Goal: Information Seeking & Learning: Learn about a topic

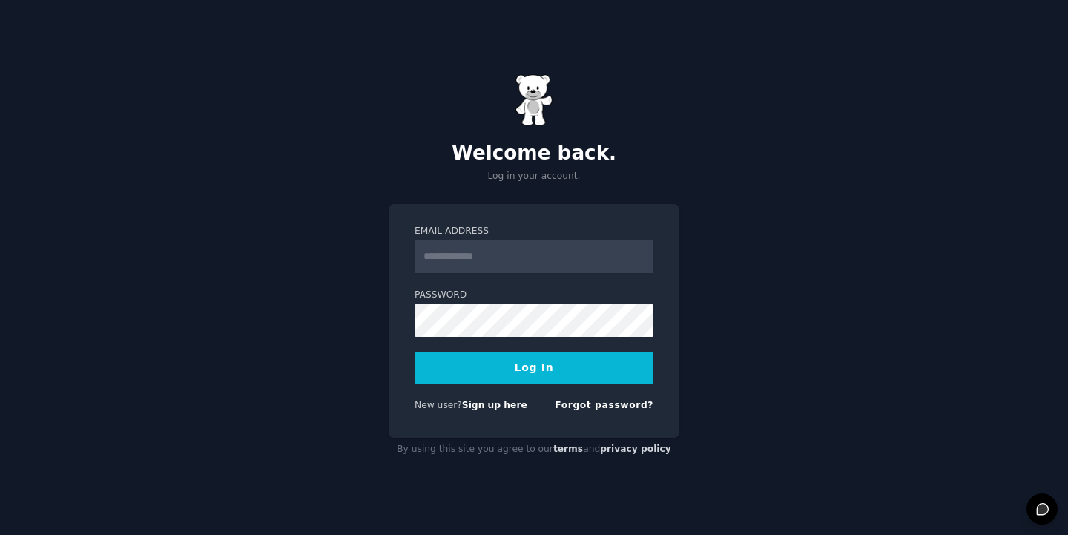
click at [495, 266] on input "Email Address" at bounding box center [534, 256] width 239 height 33
type input "**********"
click at [519, 371] on button "Log In" at bounding box center [534, 367] width 239 height 31
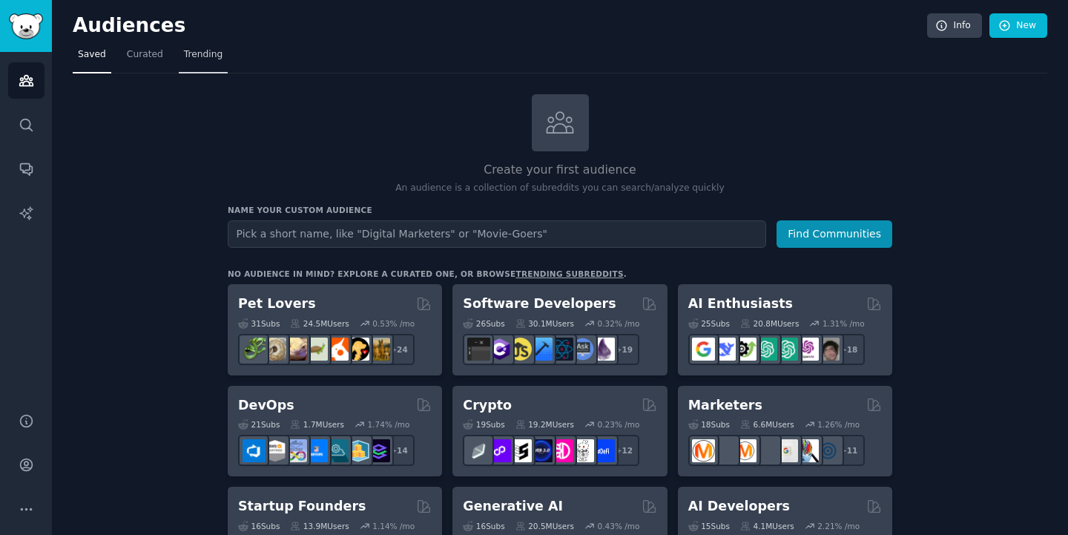
scroll to position [1, 0]
click at [212, 60] on link "Trending" at bounding box center [203, 57] width 49 height 30
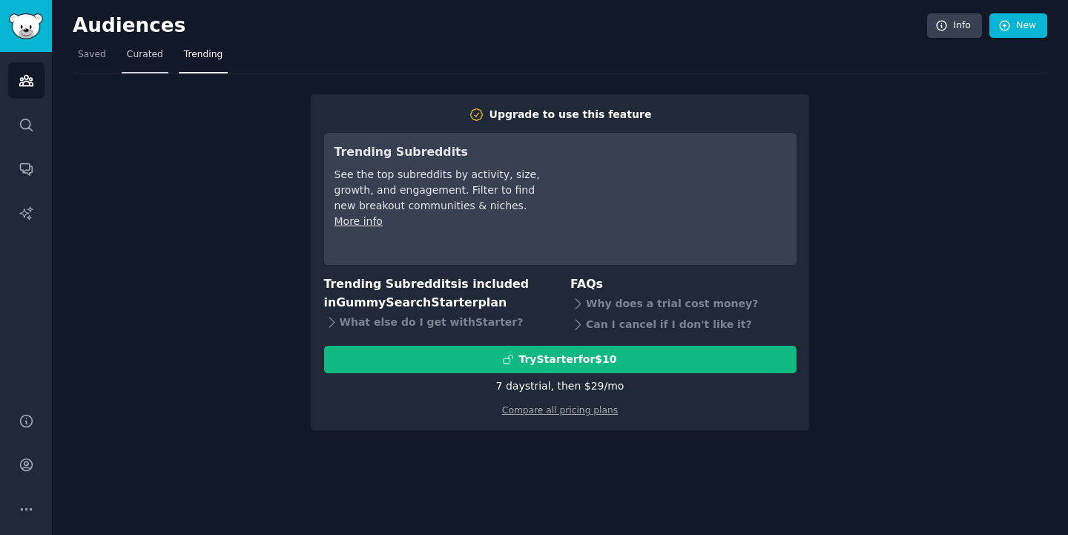
click at [164, 53] on link "Curated" at bounding box center [145, 58] width 47 height 30
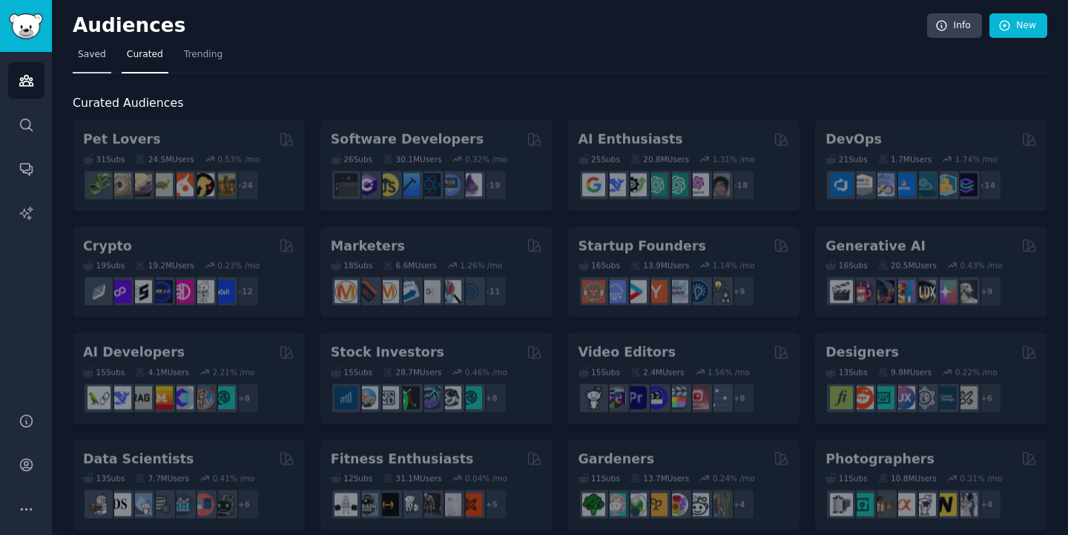
click at [80, 55] on span "Saved" at bounding box center [92, 54] width 28 height 13
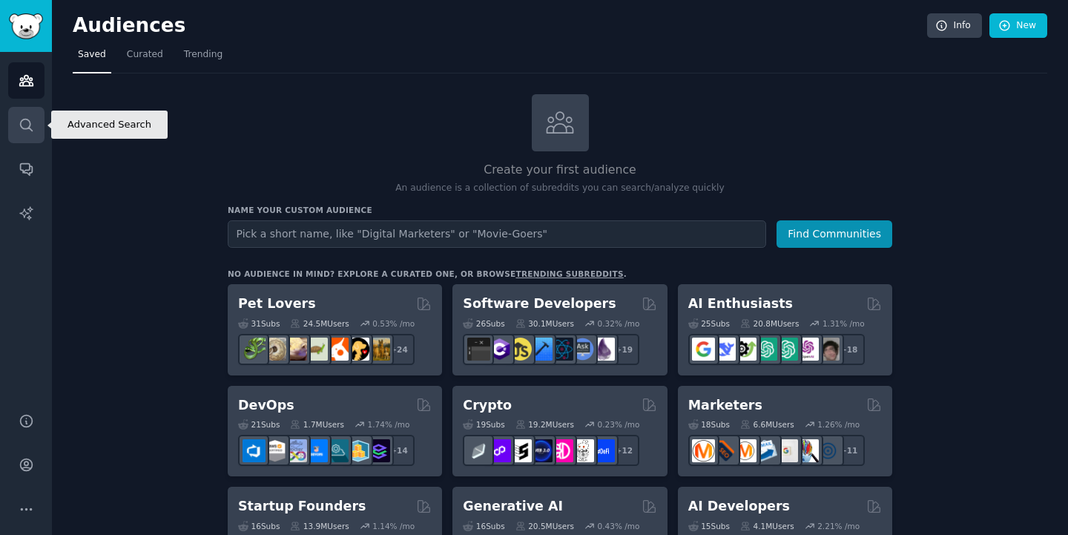
click at [33, 128] on icon "Sidebar" at bounding box center [27, 125] width 16 height 16
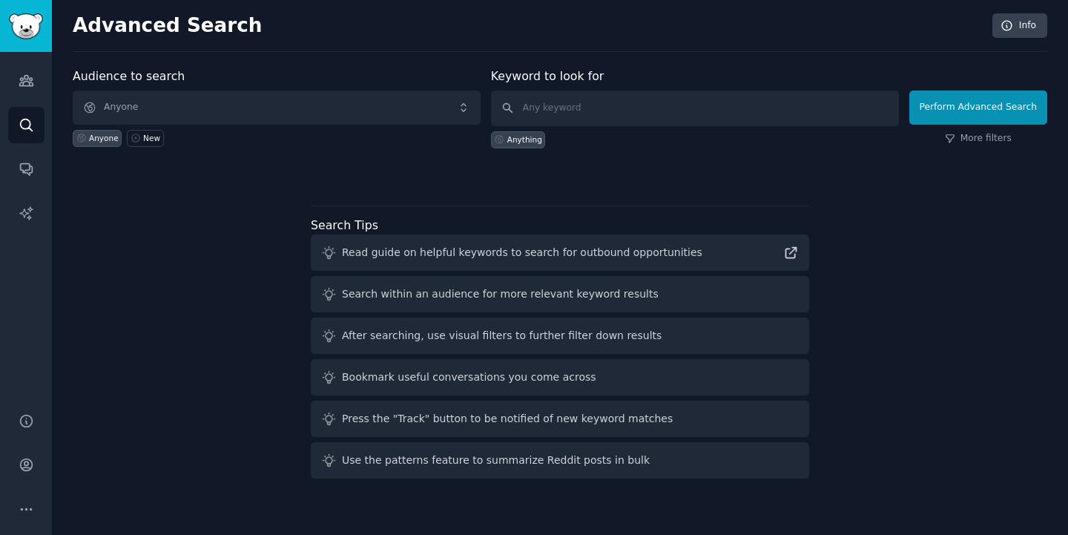
click at [159, 104] on span "Anyone" at bounding box center [277, 107] width 408 height 34
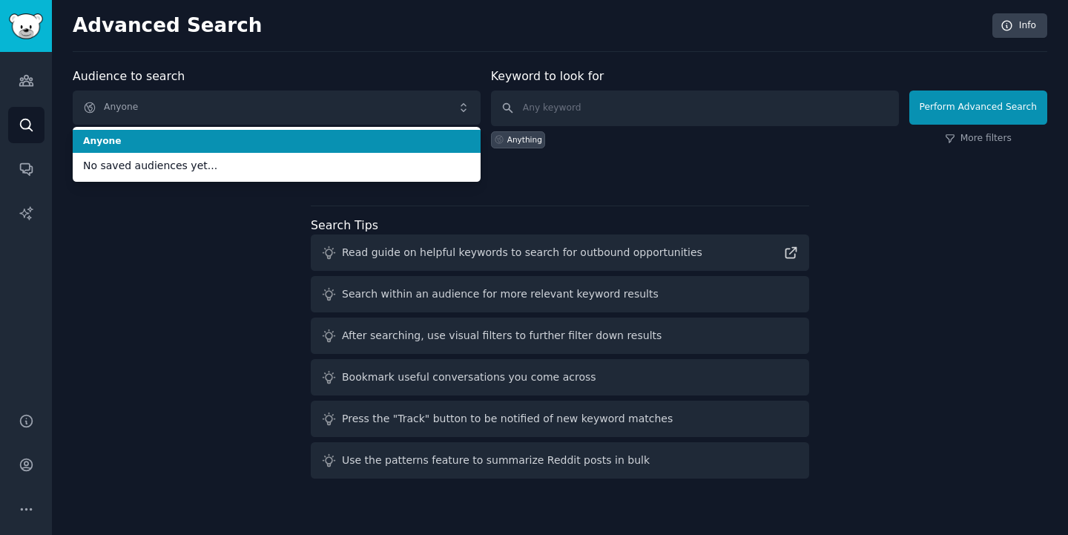
click at [159, 104] on span "Anyone" at bounding box center [277, 107] width 408 height 34
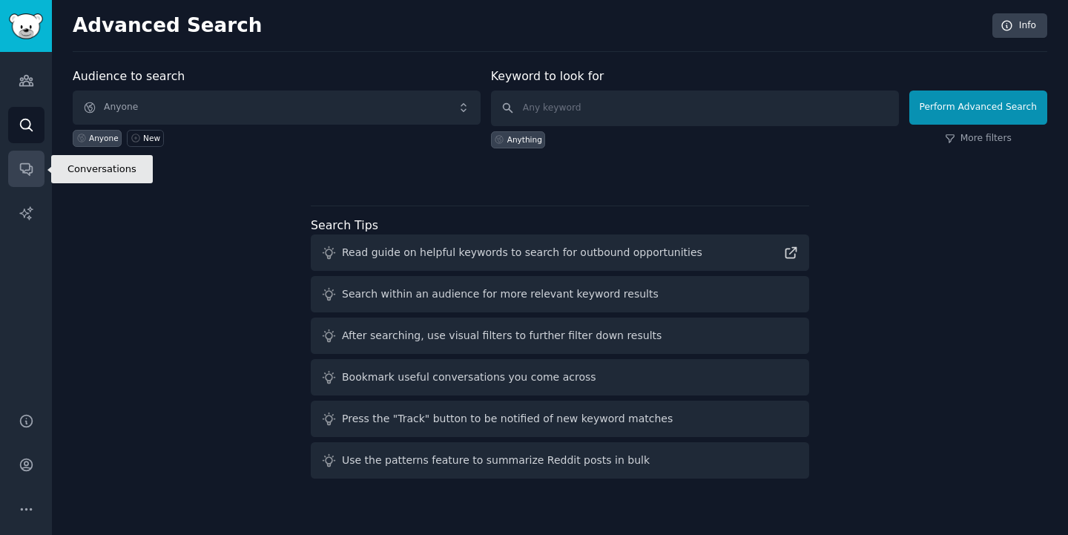
click at [39, 165] on link "Conversations" at bounding box center [26, 169] width 36 height 36
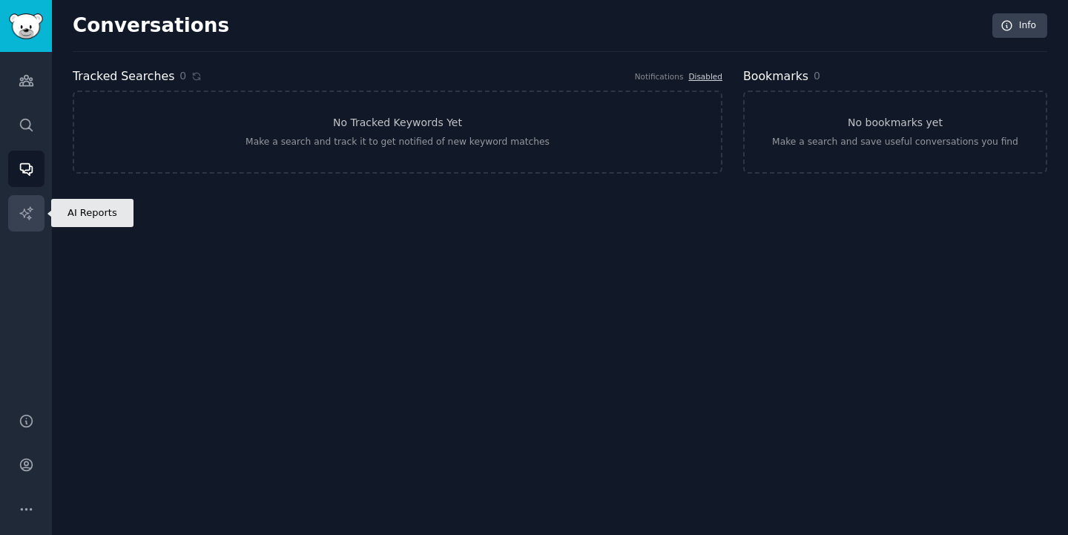
click at [26, 202] on link "AI Reports" at bounding box center [26, 213] width 36 height 36
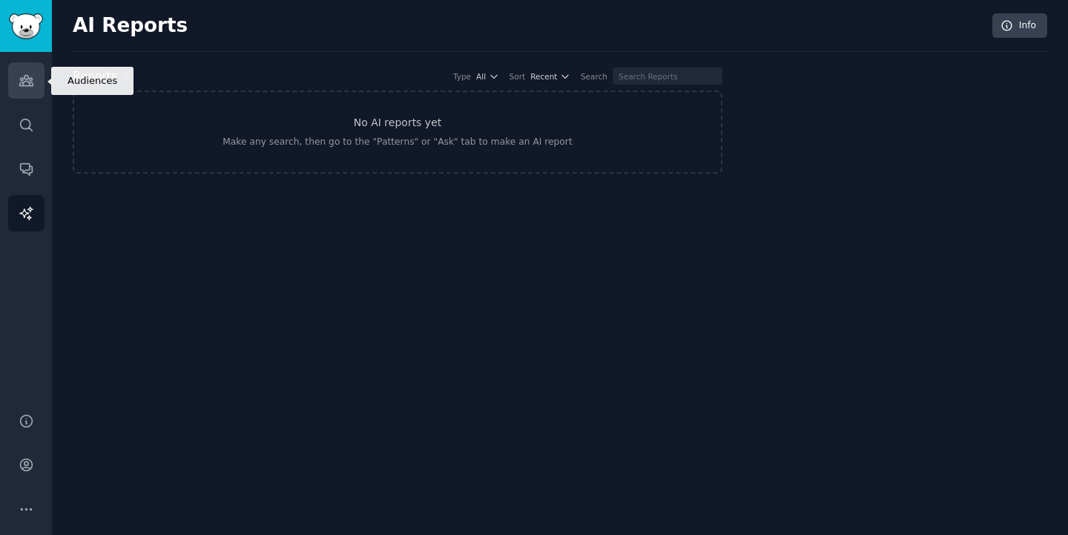
click at [26, 83] on icon "Sidebar" at bounding box center [27, 81] width 16 height 16
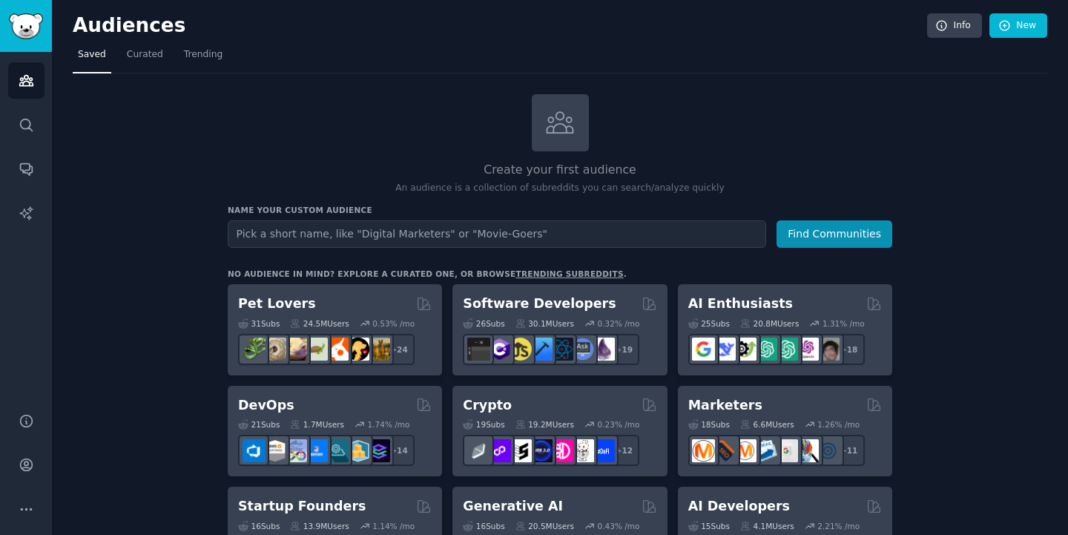
click at [508, 234] on input "text" at bounding box center [497, 233] width 538 height 27
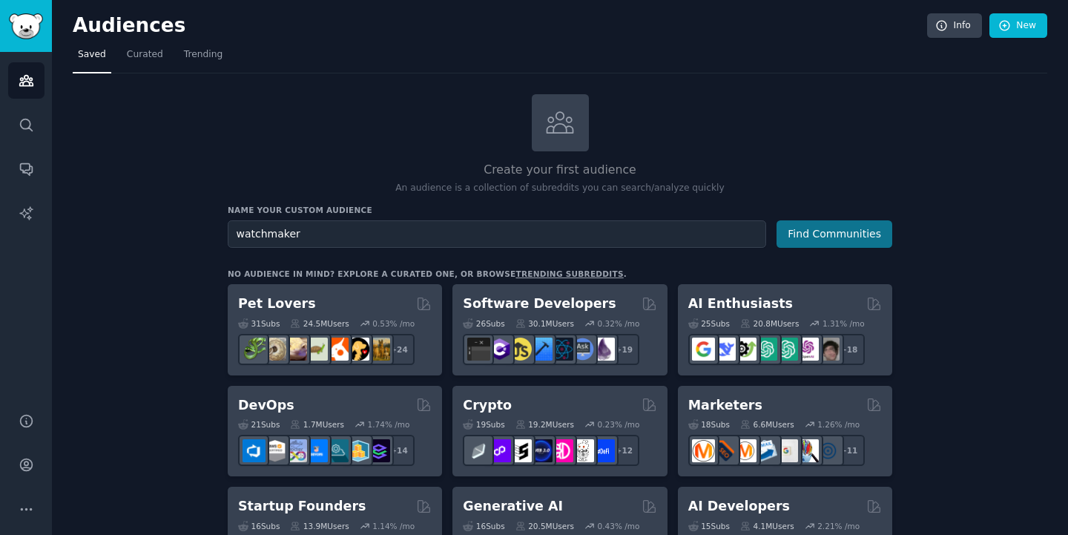
type input "watchmaker"
click at [865, 224] on button "Find Communities" at bounding box center [834, 233] width 116 height 27
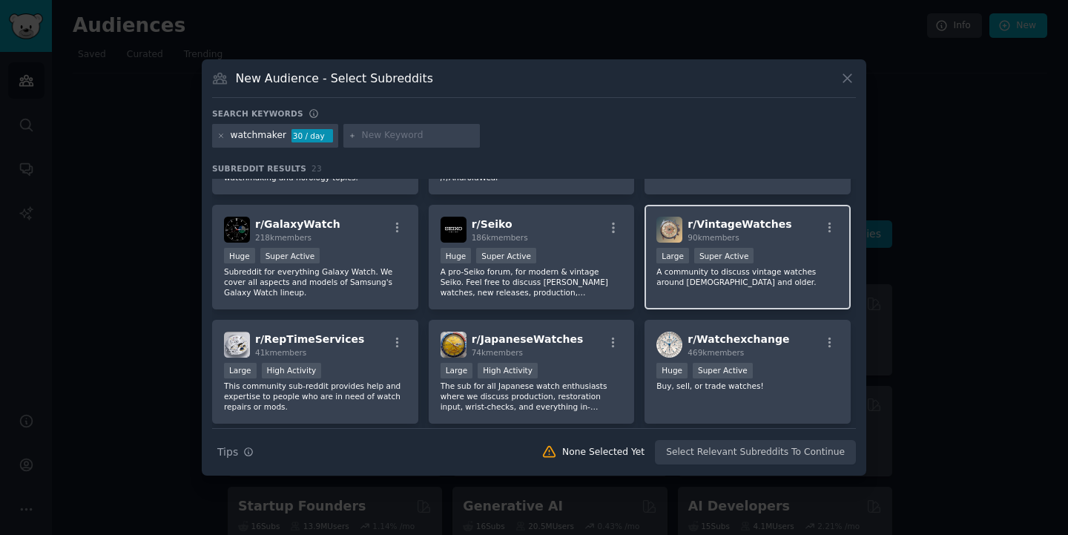
scroll to position [308, 0]
click at [763, 262] on div "Large Super Active" at bounding box center [747, 256] width 182 height 19
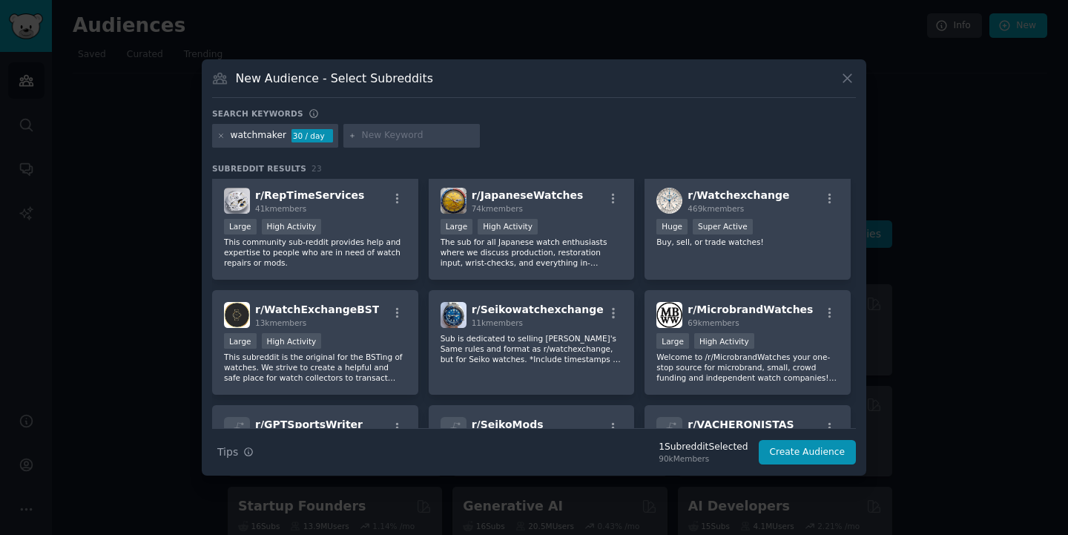
scroll to position [453, 0]
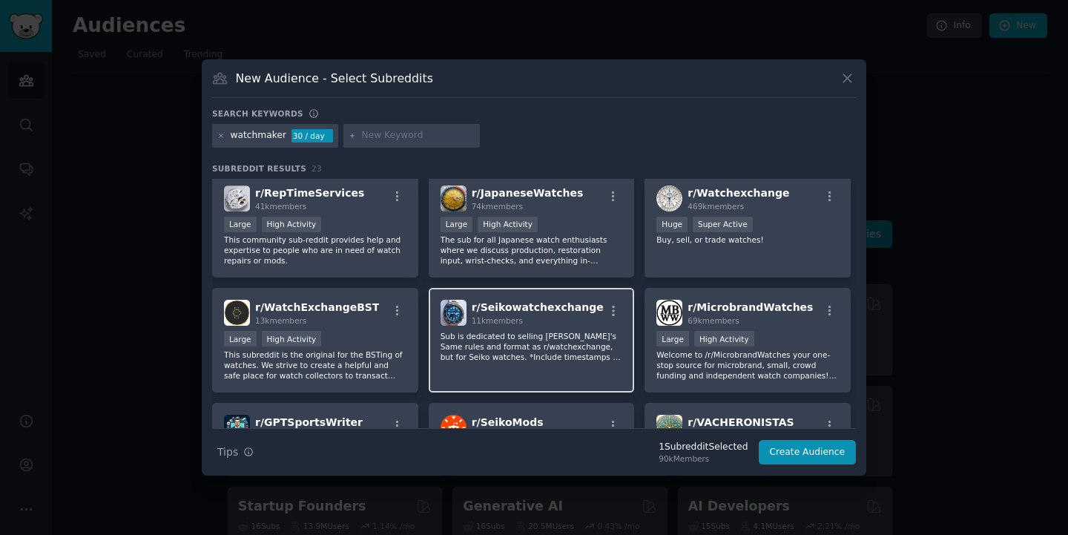
click at [565, 304] on span "r/ Seikowatchexchange" at bounding box center [538, 307] width 132 height 12
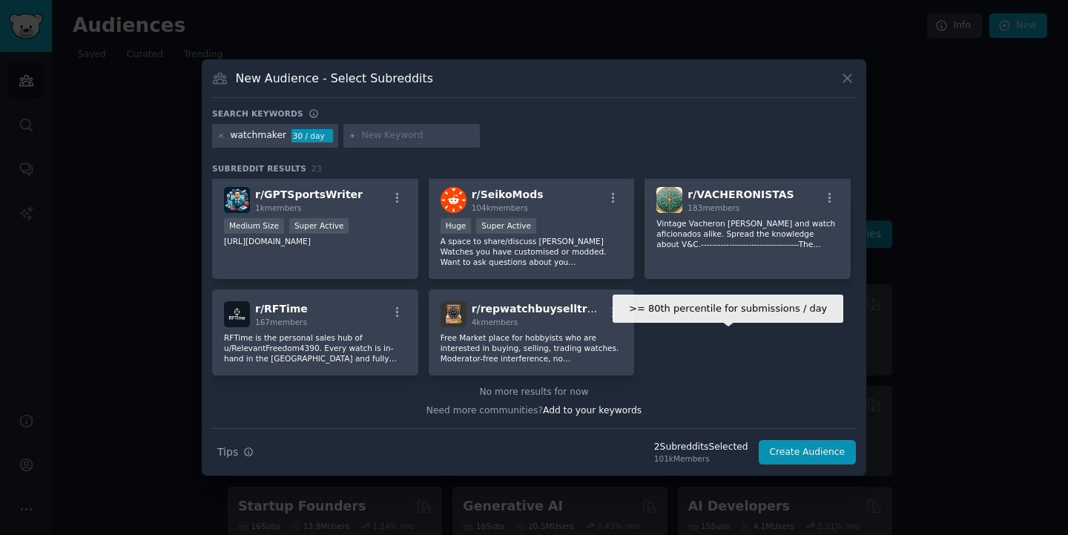
scroll to position [680, 0]
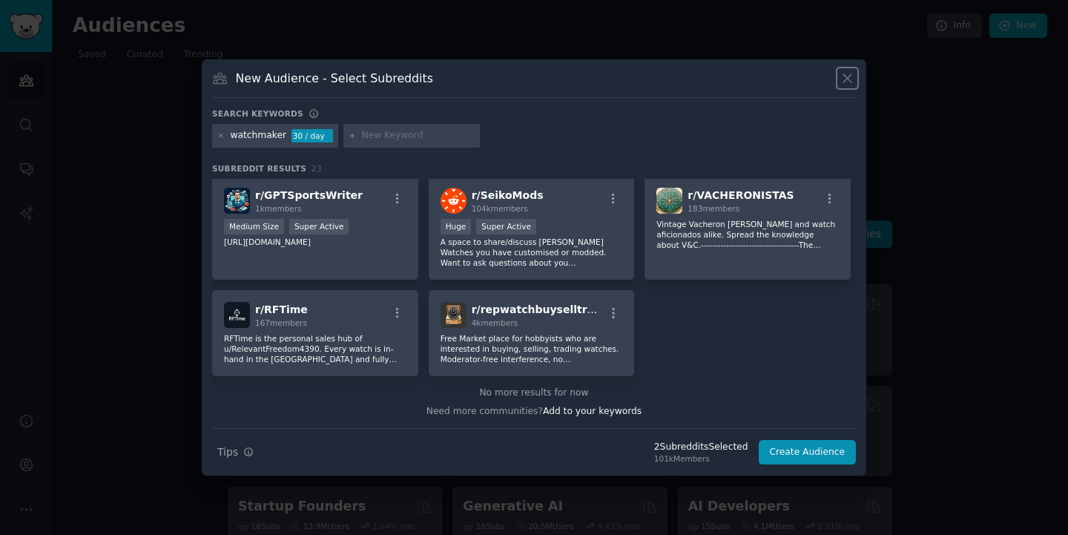
click at [844, 84] on icon at bounding box center [847, 78] width 16 height 16
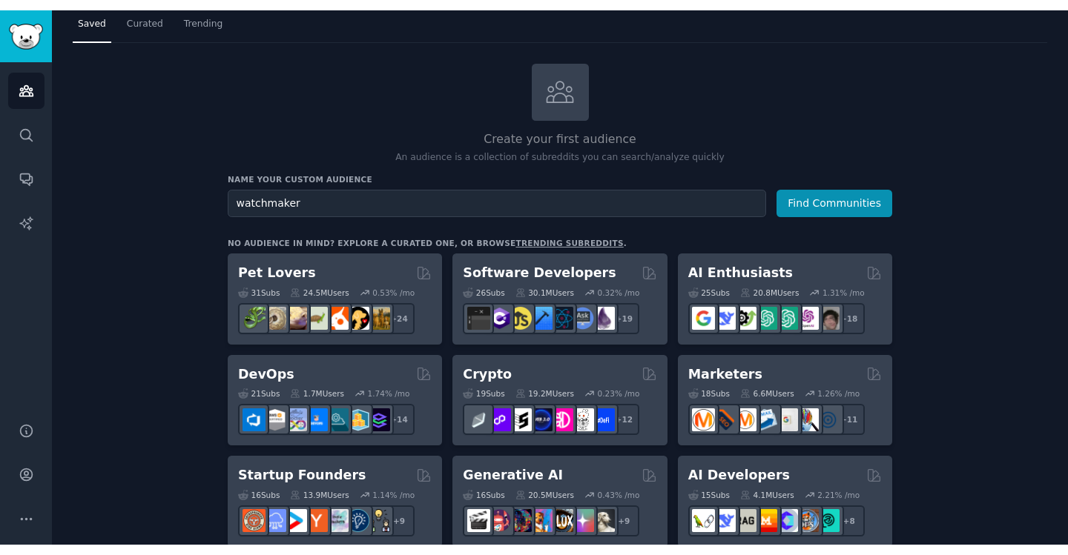
scroll to position [42, 0]
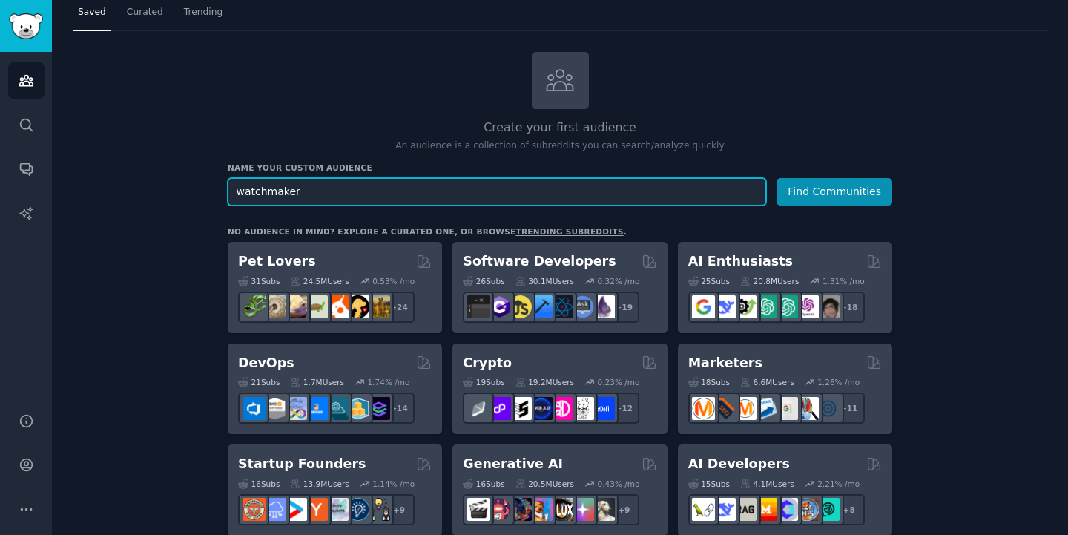
drag, startPoint x: 665, startPoint y: 198, endPoint x: 265, endPoint y: 164, distance: 401.2
click at [272, 162] on div "Name your custom audience Audience Name watchmaker Find Communities" at bounding box center [560, 183] width 664 height 43
type input "application"
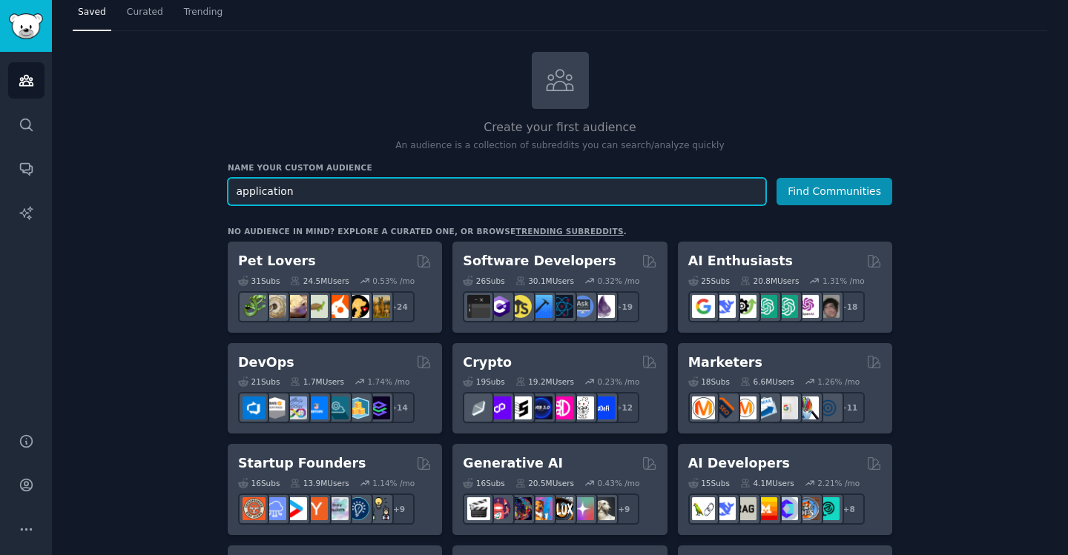
drag, startPoint x: 312, startPoint y: 197, endPoint x: 176, endPoint y: 189, distance: 136.7
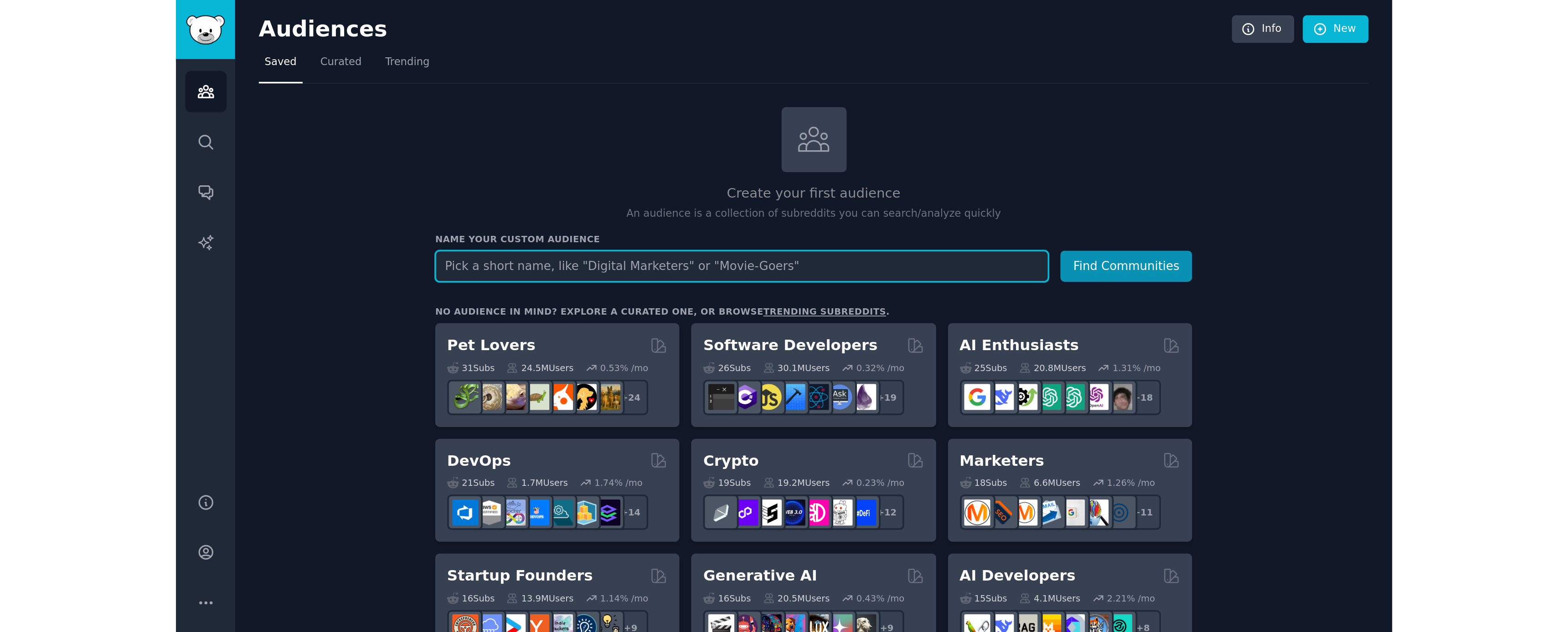
scroll to position [0, 0]
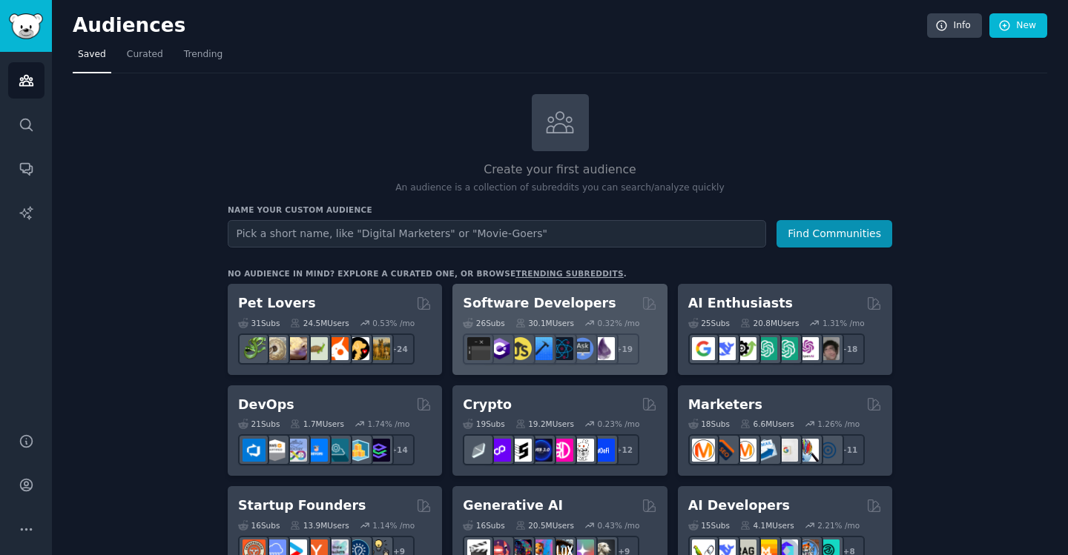
click at [596, 299] on div "Software Developers" at bounding box center [560, 303] width 194 height 19
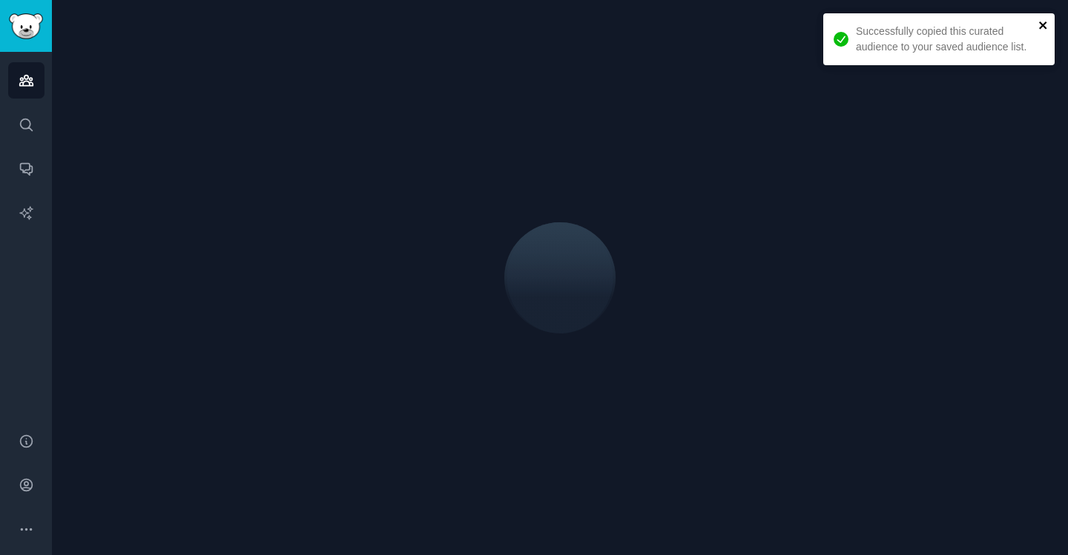
click at [1044, 28] on icon "close" at bounding box center [1043, 25] width 10 height 12
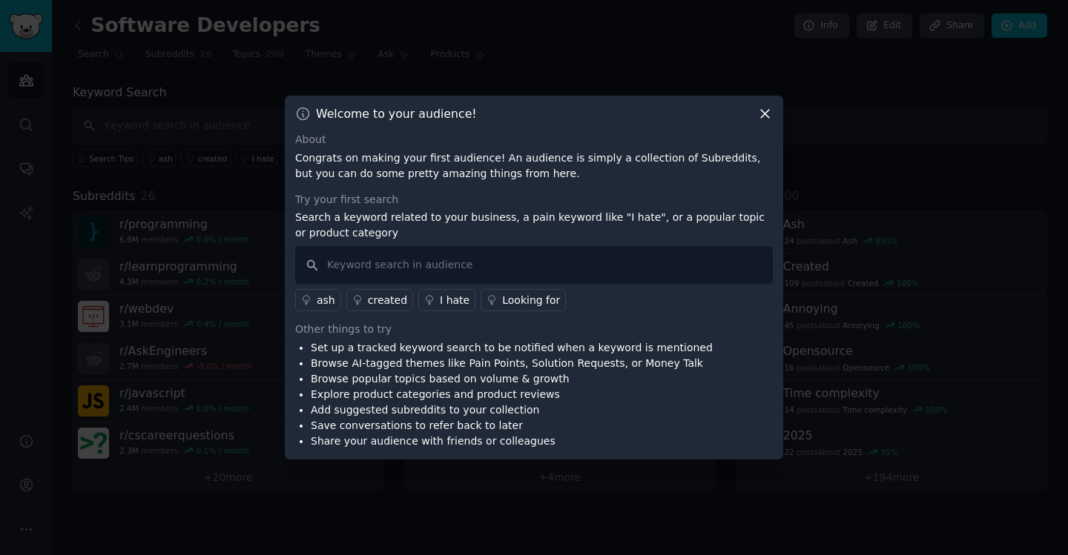
click at [771, 116] on icon at bounding box center [765, 114] width 16 height 16
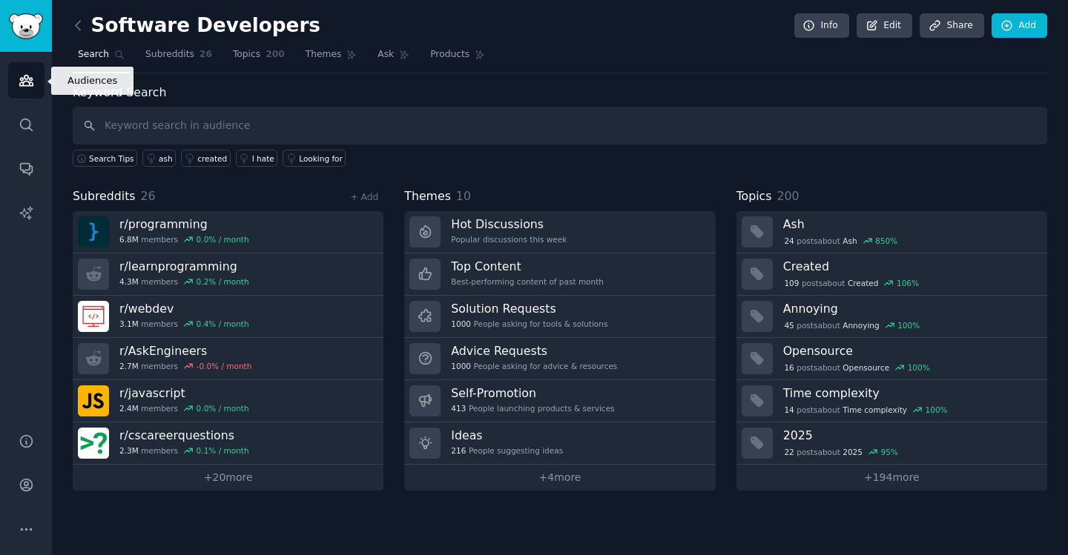
click at [31, 79] on icon "Sidebar" at bounding box center [25, 81] width 13 height 10
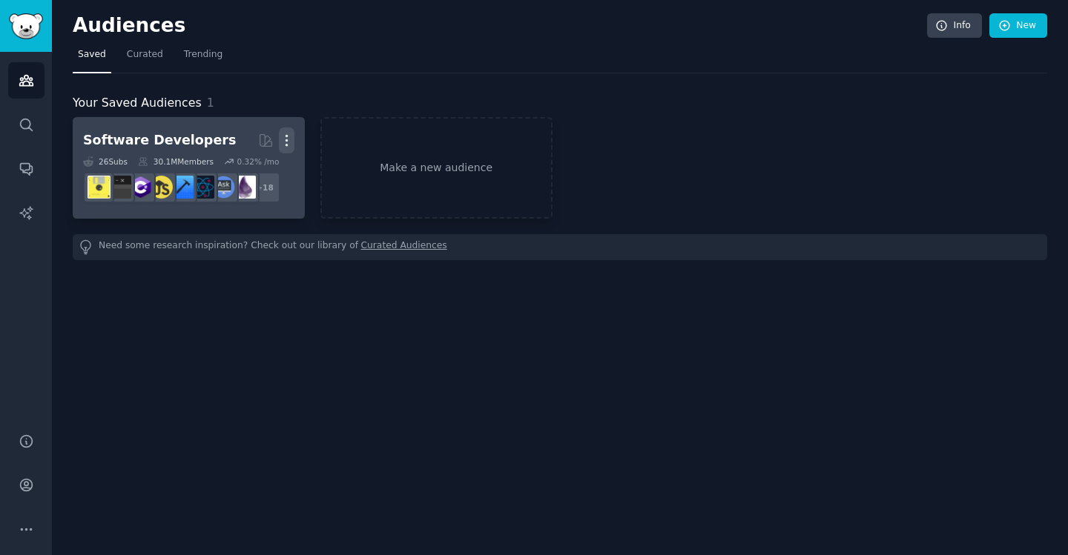
click at [288, 138] on icon "button" at bounding box center [287, 141] width 16 height 16
click at [256, 178] on p "Delete" at bounding box center [246, 172] width 34 height 16
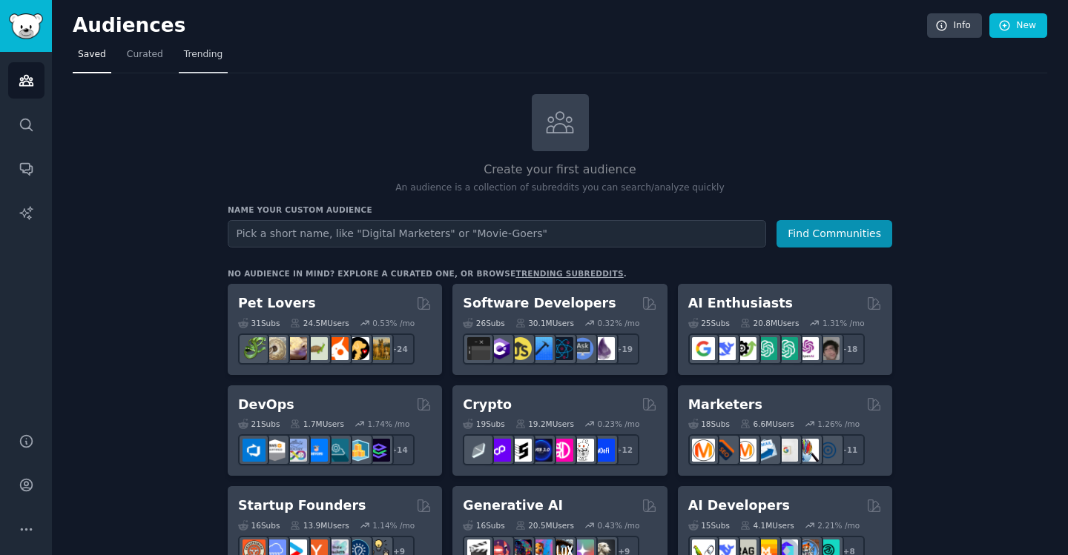
click at [193, 55] on span "Trending" at bounding box center [203, 54] width 39 height 13
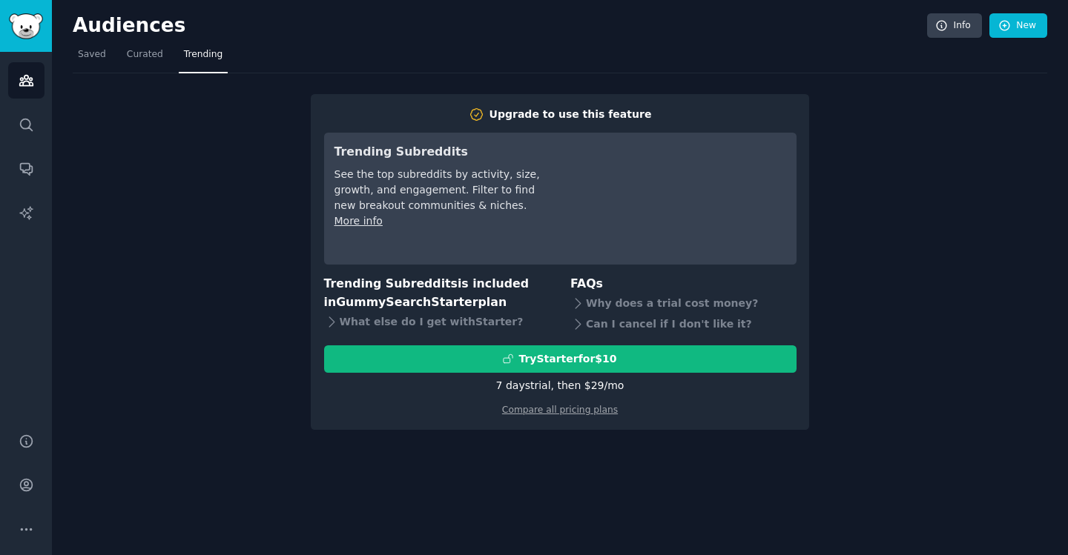
click at [568, 392] on div "7 days trial, then $ 29 /mo" at bounding box center [560, 386] width 128 height 16
click at [545, 373] on div "Try Starter for $10 7 days trial, then $ 29 /mo" at bounding box center [560, 370] width 472 height 48
click at [573, 409] on link "Compare all pricing plans" at bounding box center [560, 410] width 116 height 10
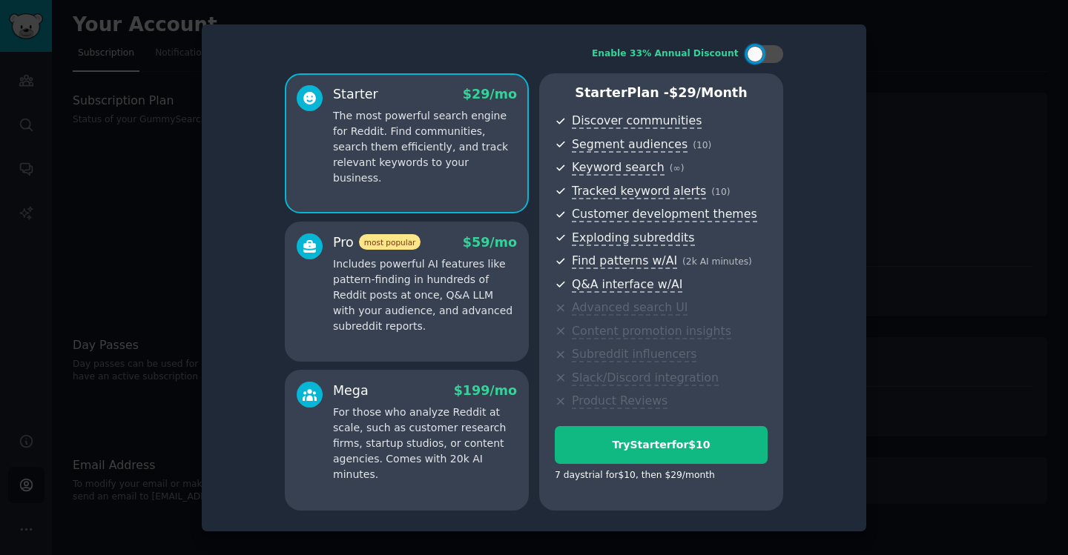
click at [911, 333] on div at bounding box center [534, 277] width 1068 height 555
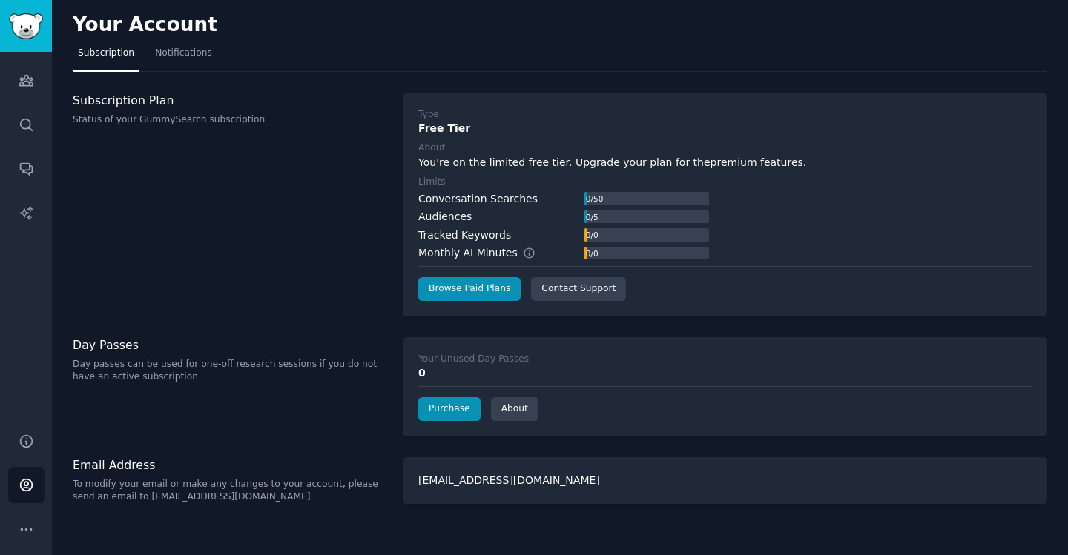
click at [27, 43] on link "Sidebar" at bounding box center [26, 26] width 52 height 52
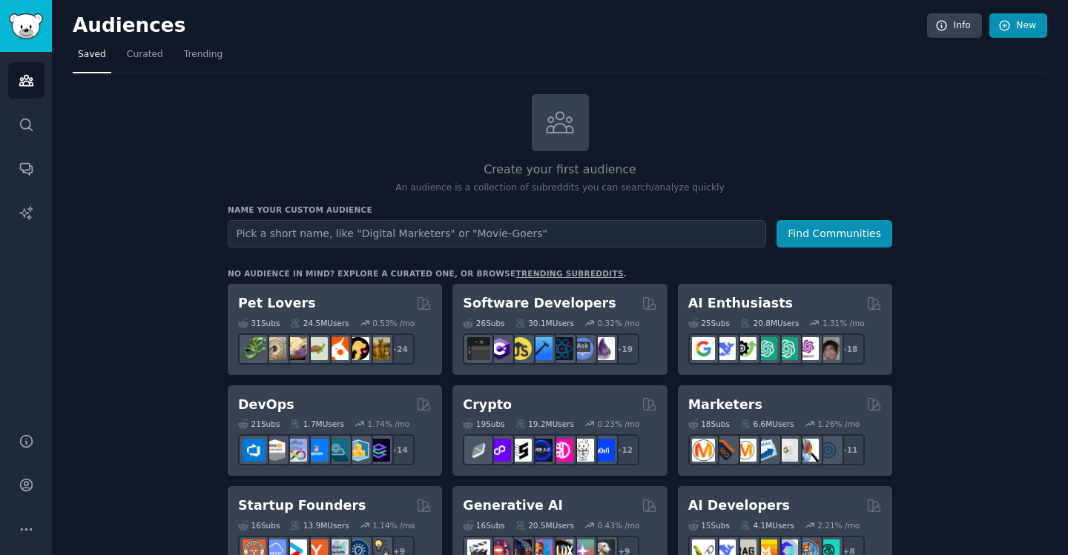
click at [1009, 24] on link "New" at bounding box center [1018, 25] width 58 height 25
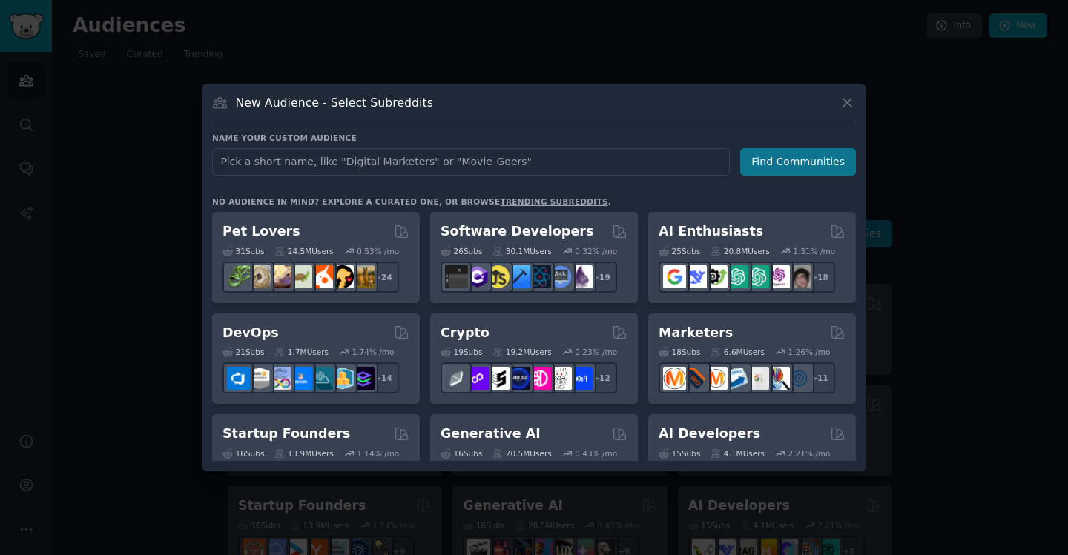
click at [791, 171] on button "Find Communities" at bounding box center [798, 161] width 116 height 27
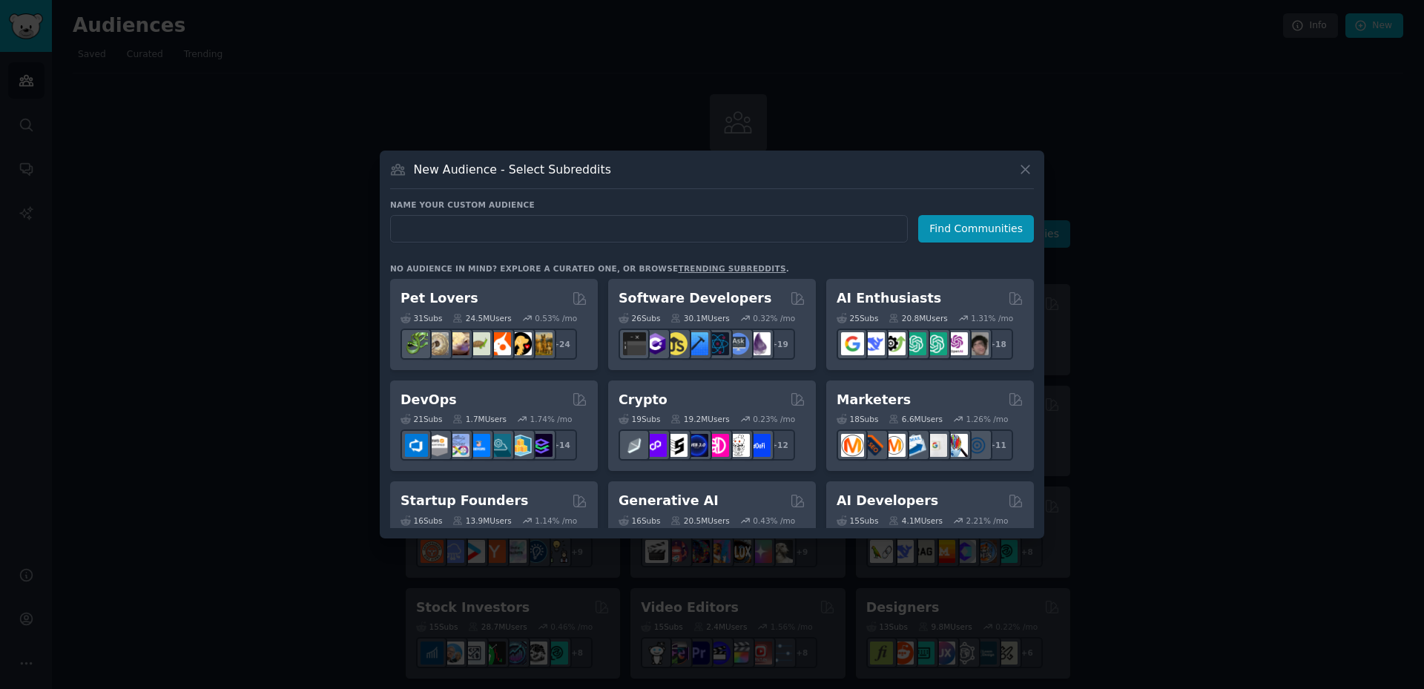
click at [614, 28] on div at bounding box center [712, 344] width 1424 height 689
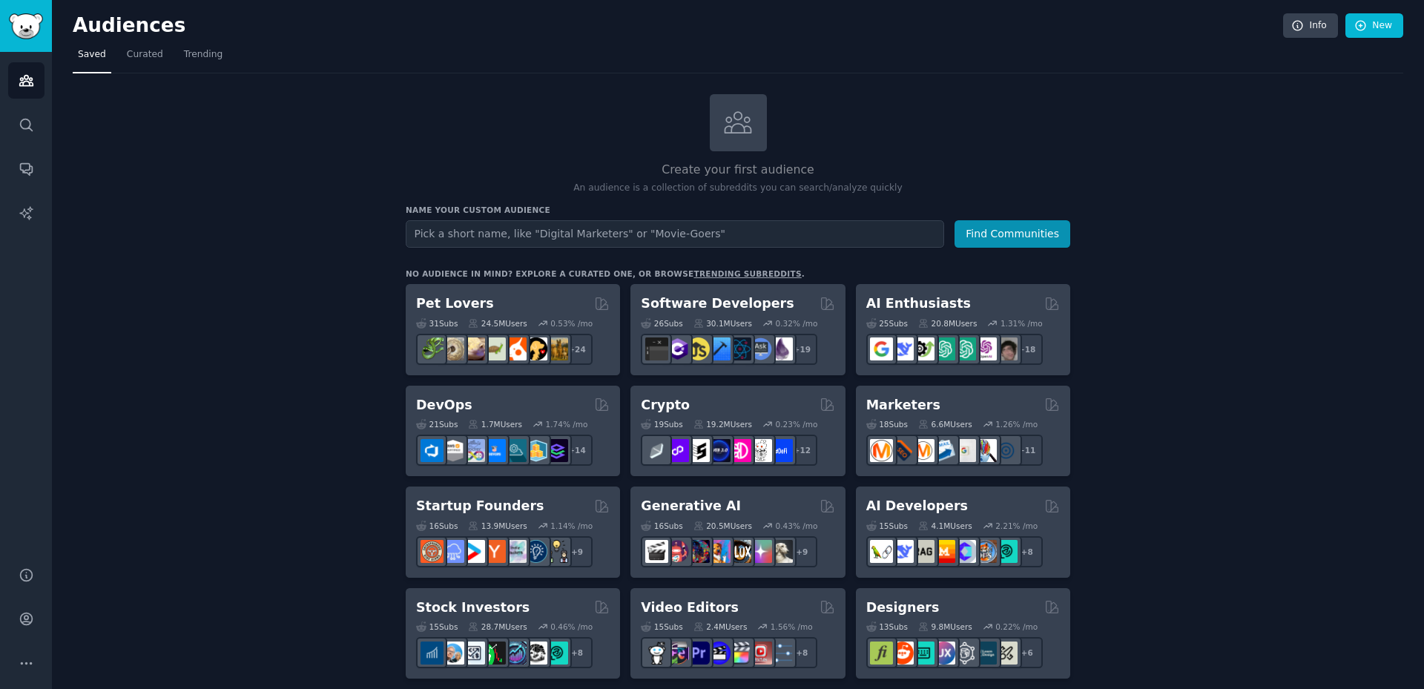
click at [611, 29] on h2 "Audiences" at bounding box center [678, 26] width 1210 height 24
click at [601, 17] on h2 "Audiences" at bounding box center [678, 26] width 1210 height 24
click at [599, 16] on h2 "Audiences" at bounding box center [678, 26] width 1210 height 24
click at [593, 14] on h2 "Audiences" at bounding box center [678, 26] width 1210 height 24
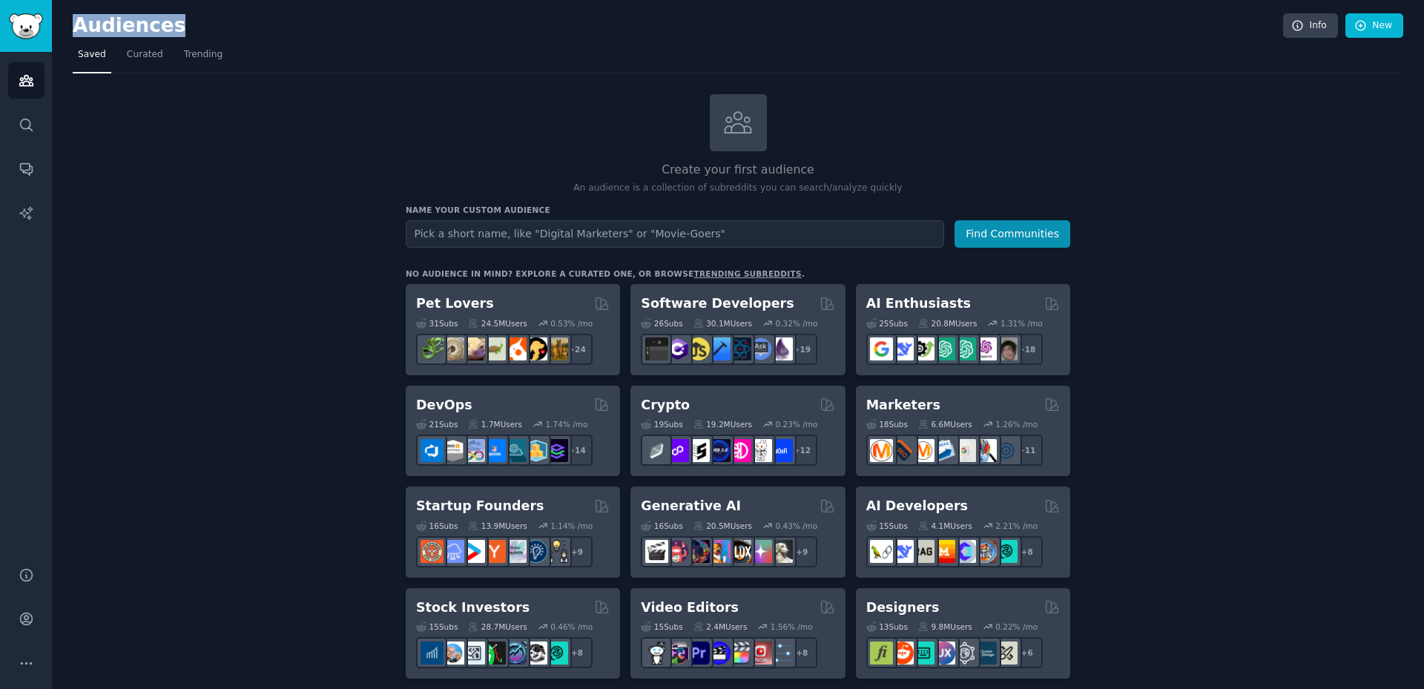
click at [593, 14] on h2 "Audiences" at bounding box center [678, 26] width 1210 height 24
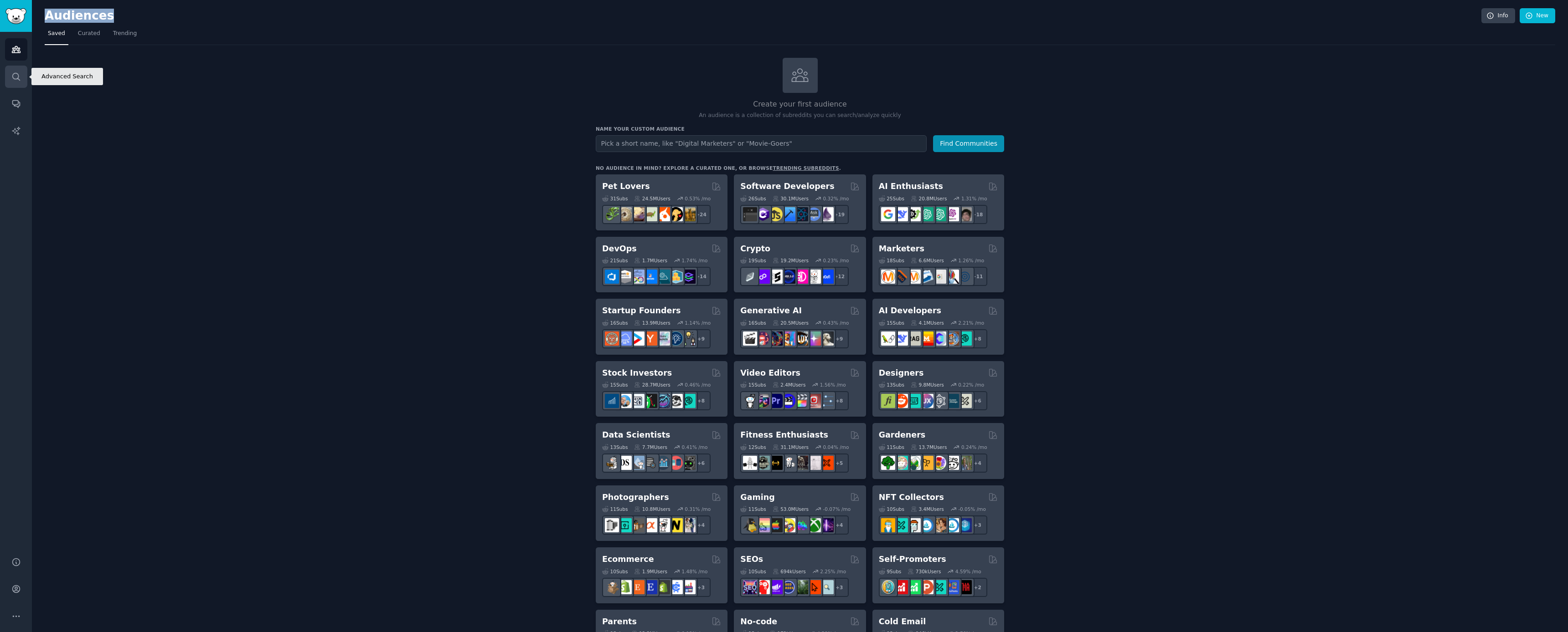
click at [13, 75] on icon "Sidebar" at bounding box center [17, 77] width 10 height 10
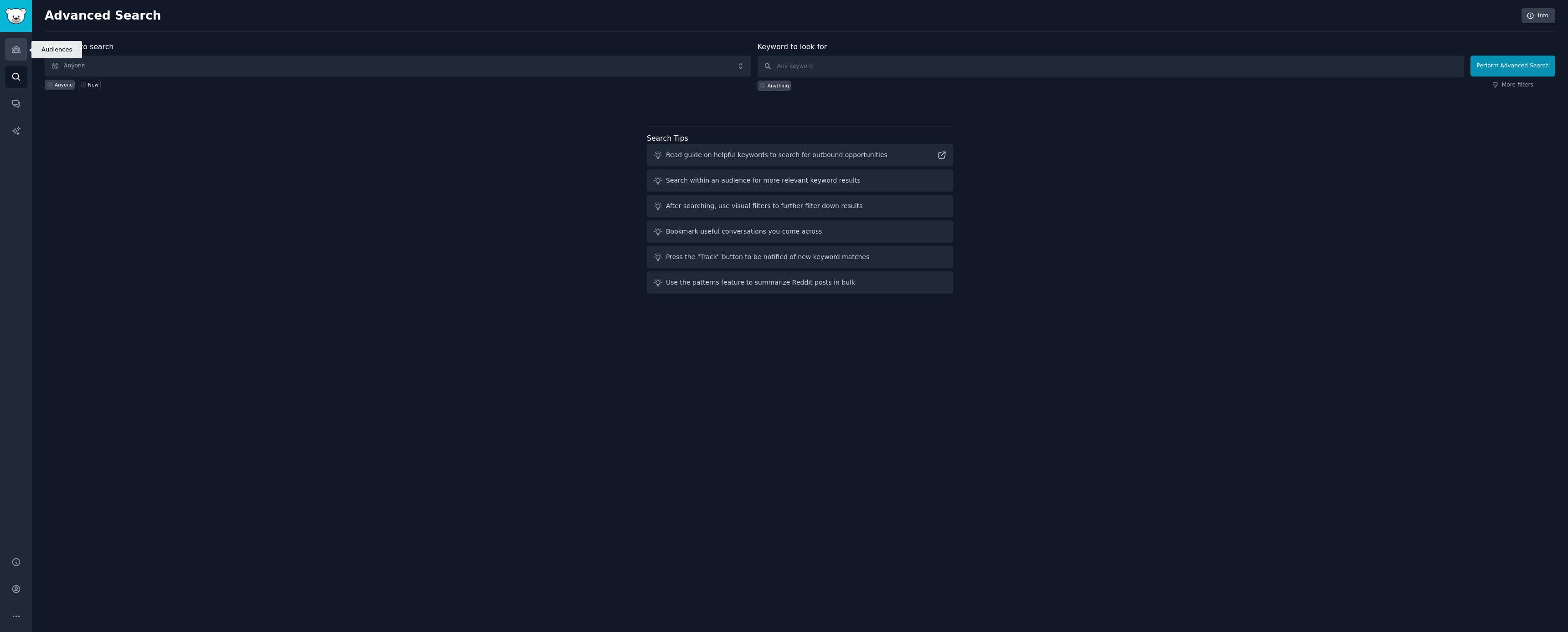
click at [23, 54] on link "Audiences" at bounding box center [16, 49] width 22 height 22
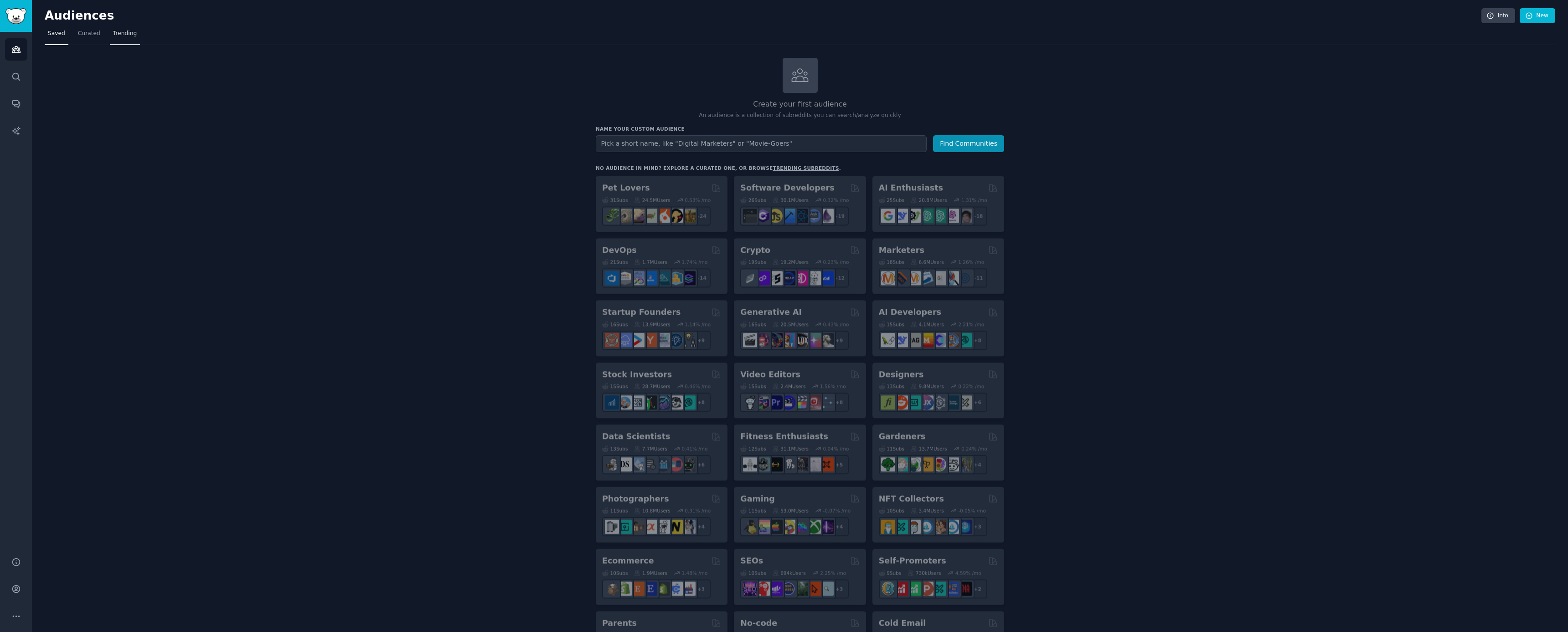
click at [123, 36] on span "Trending" at bounding box center [125, 33] width 24 height 8
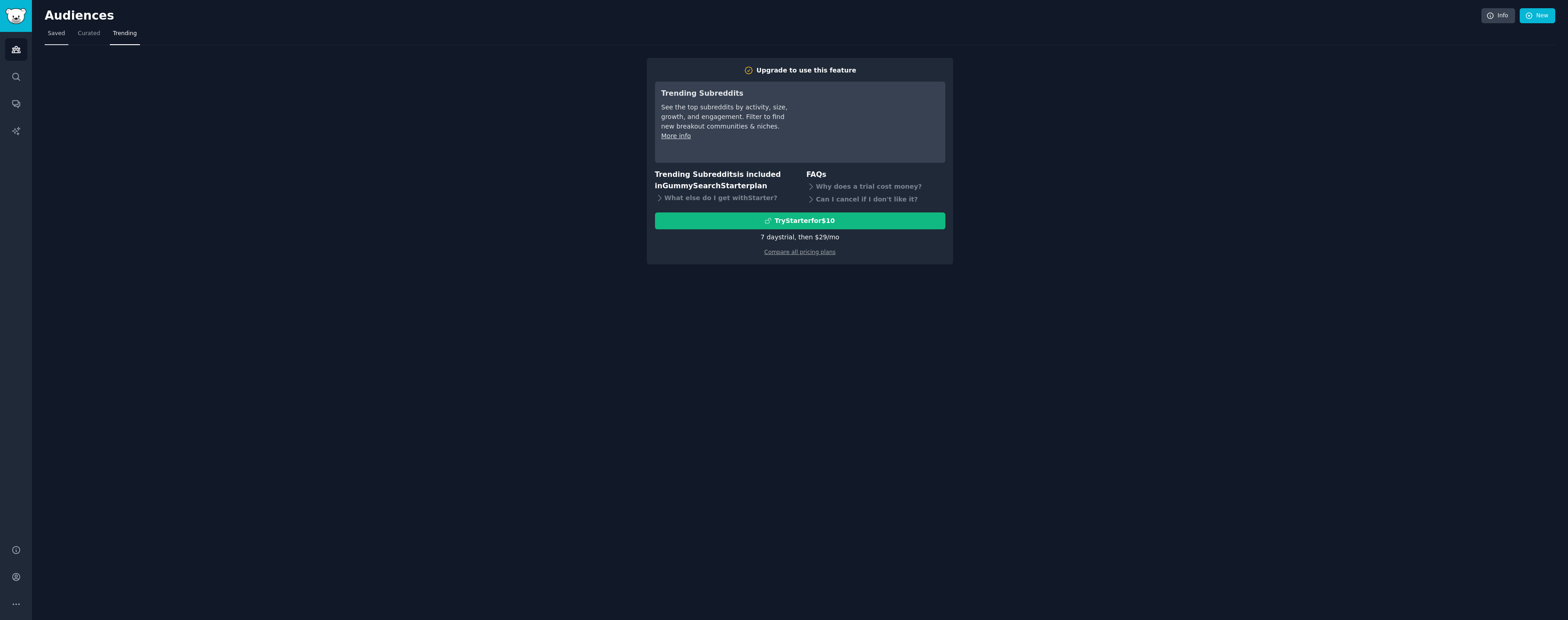
click at [51, 34] on span "Saved" at bounding box center [57, 33] width 17 height 8
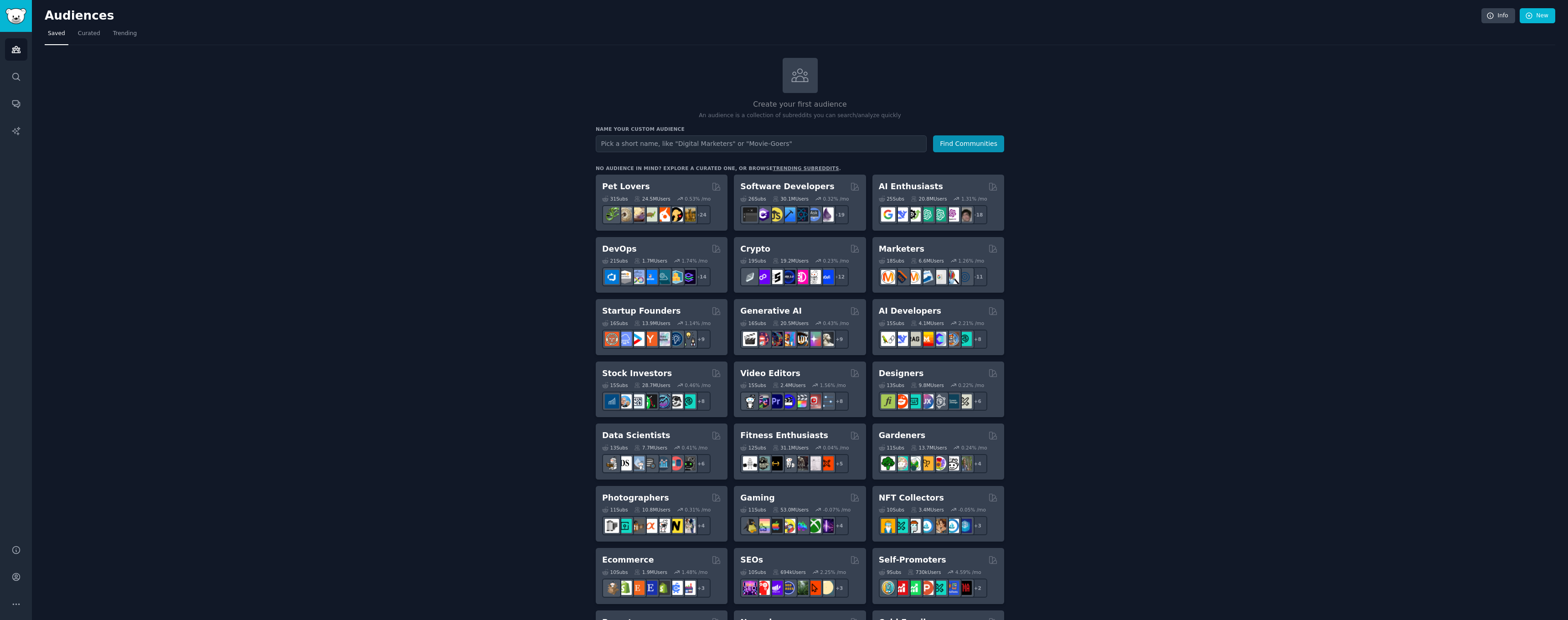
click at [656, 140] on input "text" at bounding box center [761, 143] width 331 height 17
type input "a"
type input "achat revente"
click at [656, 143] on button "Find Communities" at bounding box center [969, 143] width 71 height 17
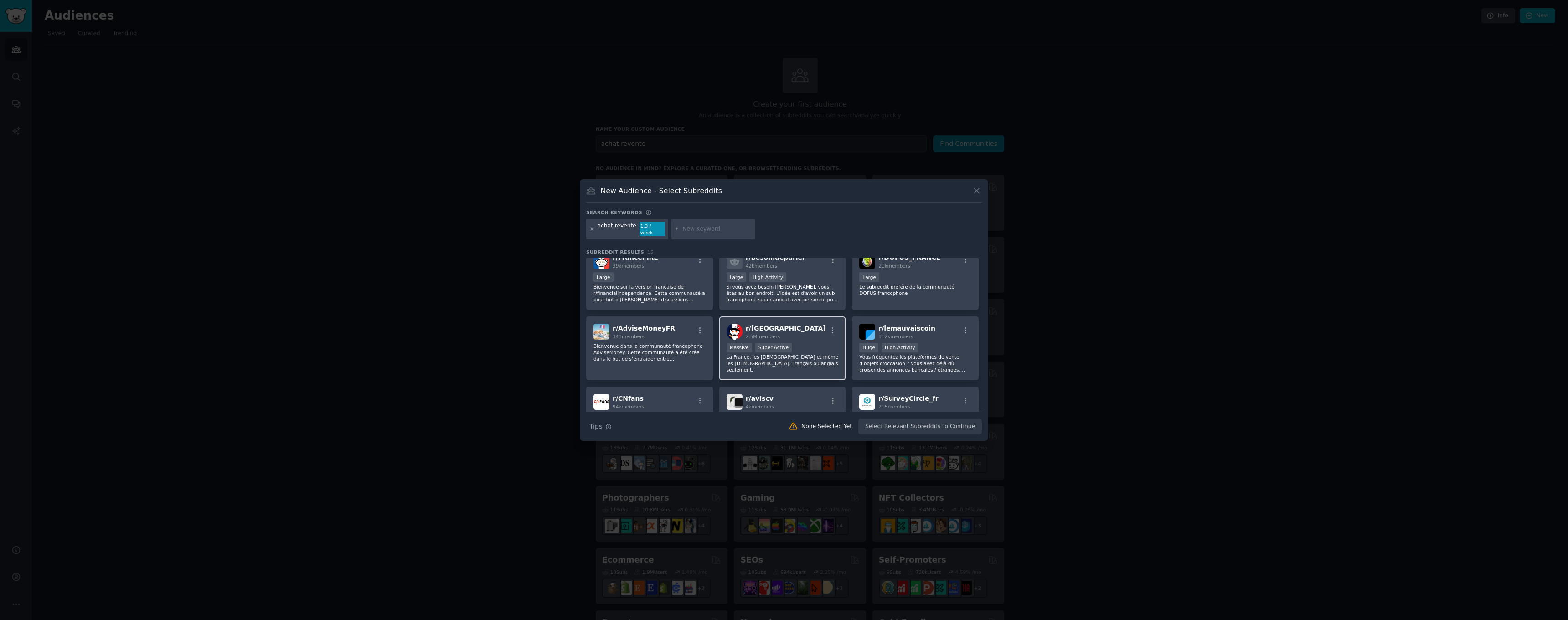
scroll to position [224, 0]
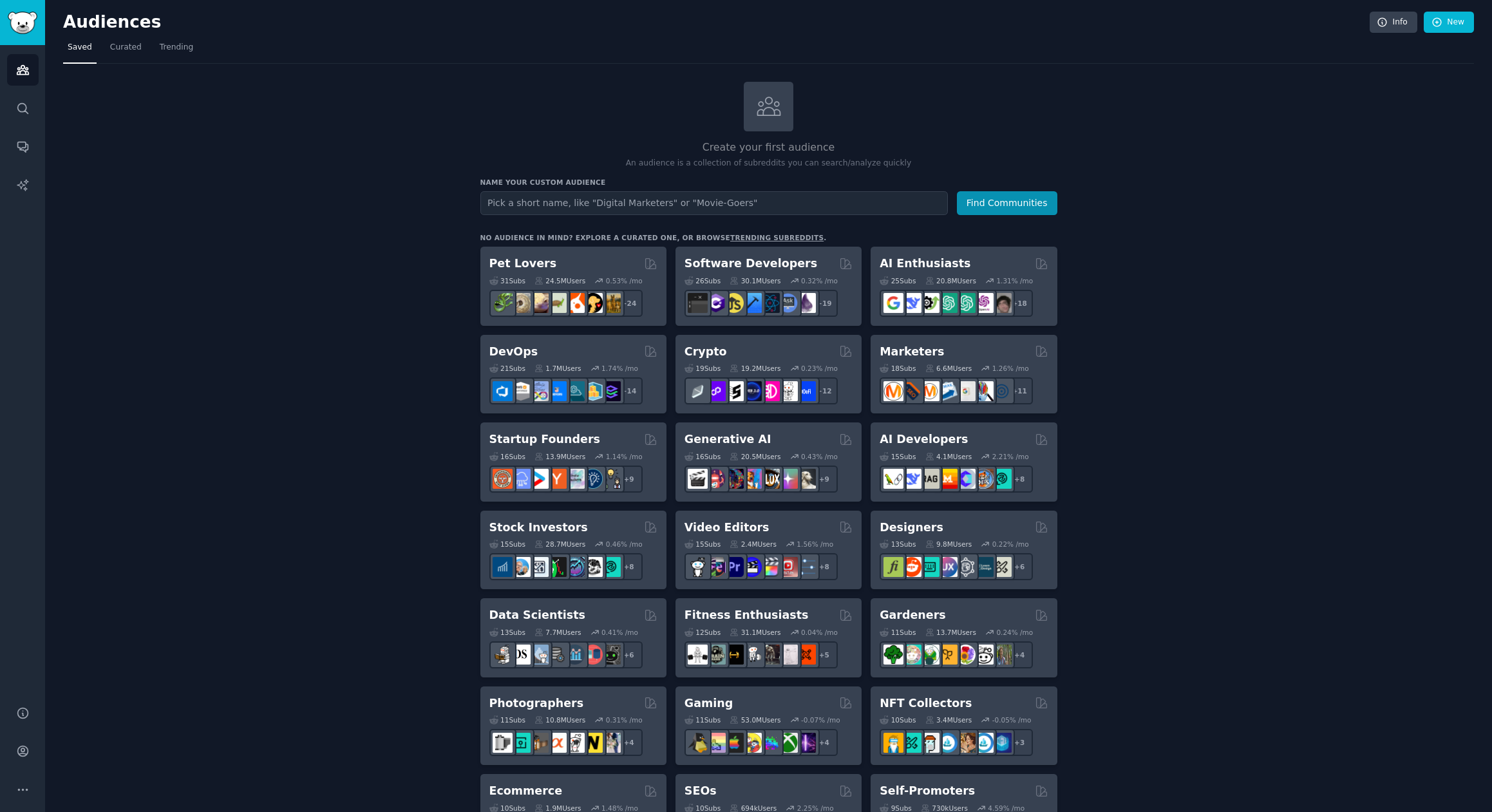
click at [606, 195] on input "text" at bounding box center [714, 202] width 467 height 23
click at [118, 59] on link "Curated" at bounding box center [126, 50] width 41 height 26
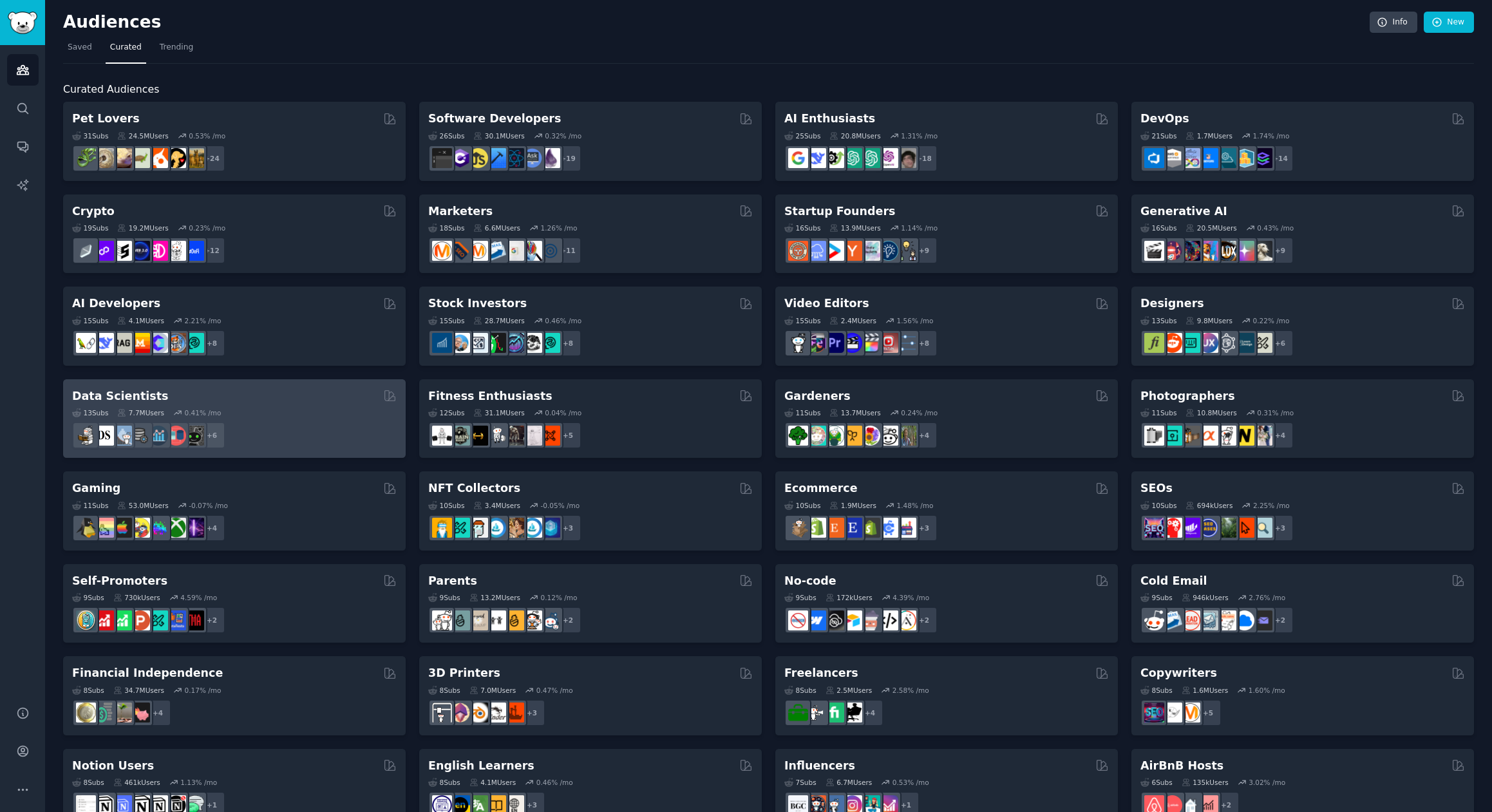
scroll to position [215, 0]
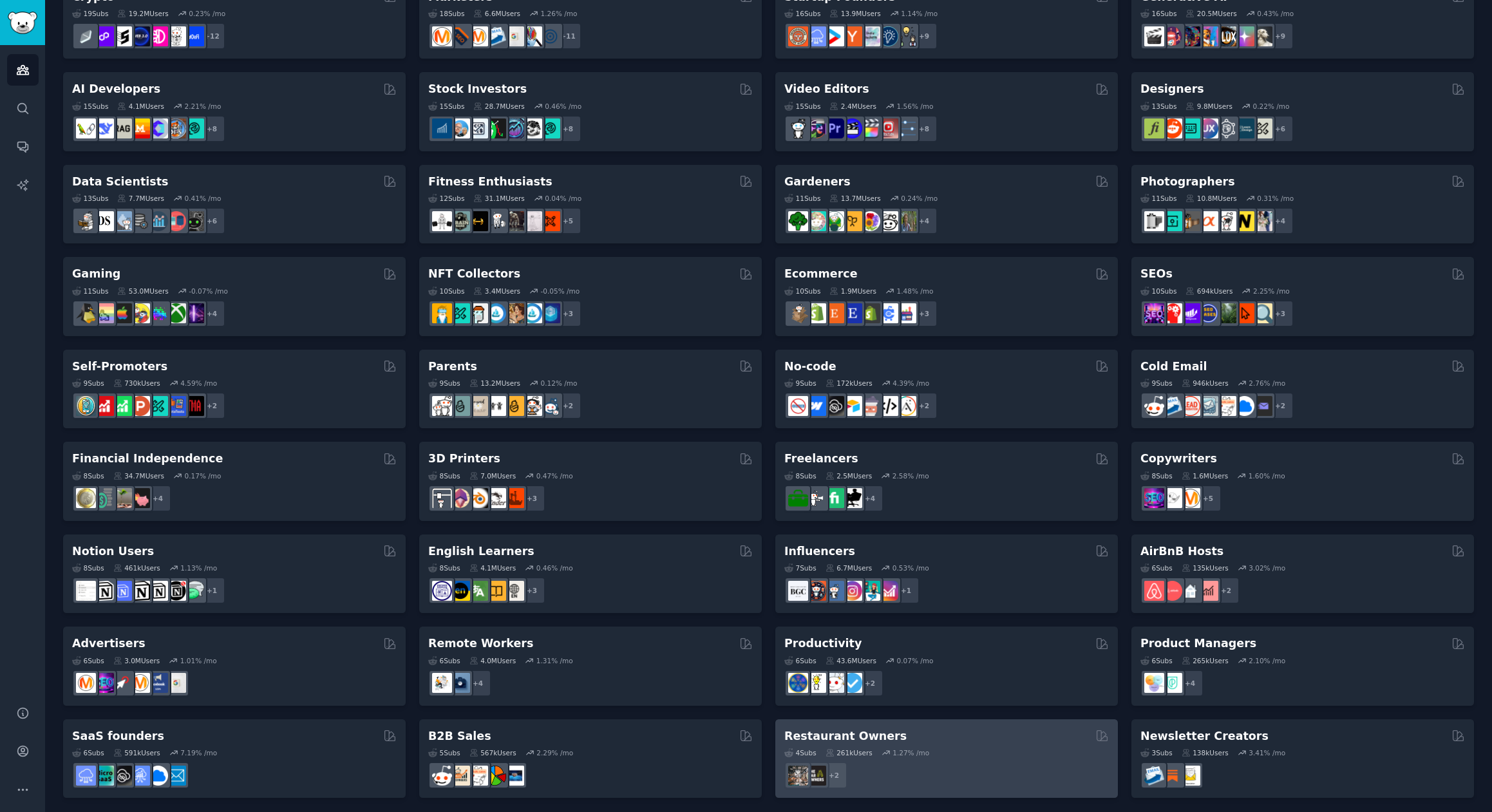
click at [816, 734] on h2 "Restaurant Owners" at bounding box center [845, 736] width 122 height 17
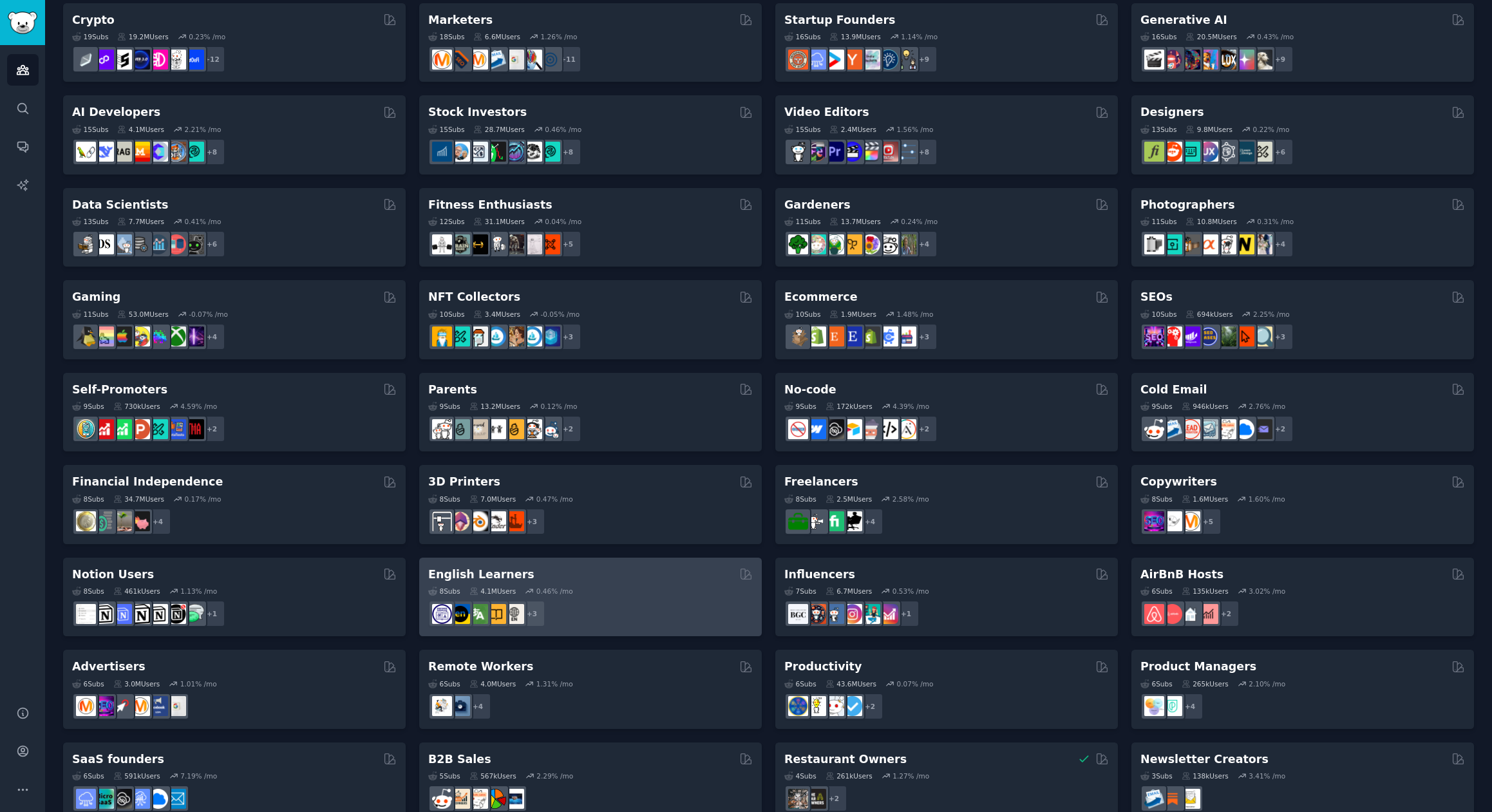
scroll to position [215, 0]
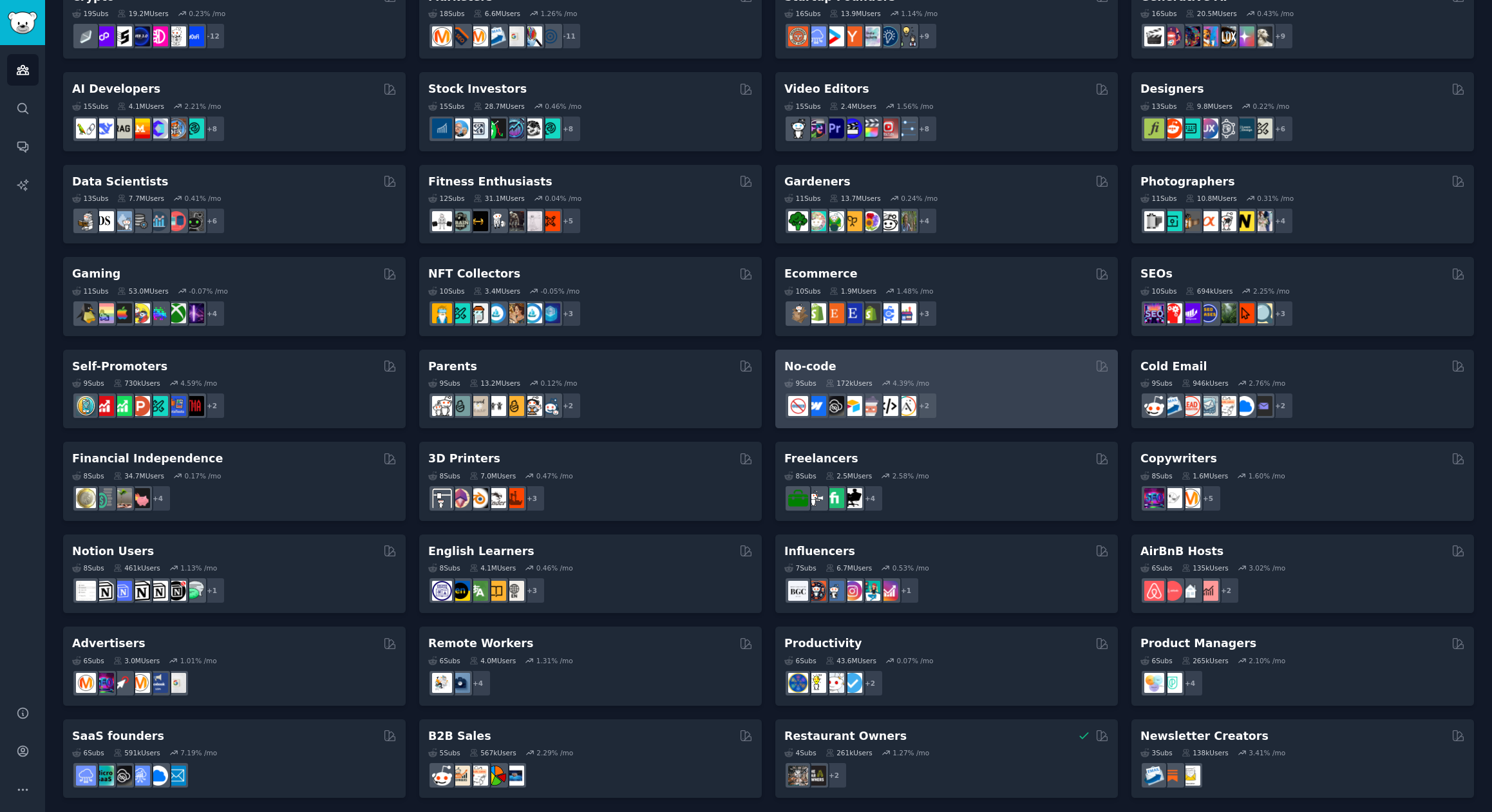
click at [972, 387] on div "9 Sub s 172k Users 4.39 % /mo r/nocodedevelopers, r/lowcode + 2" at bounding box center [947, 397] width 325 height 45
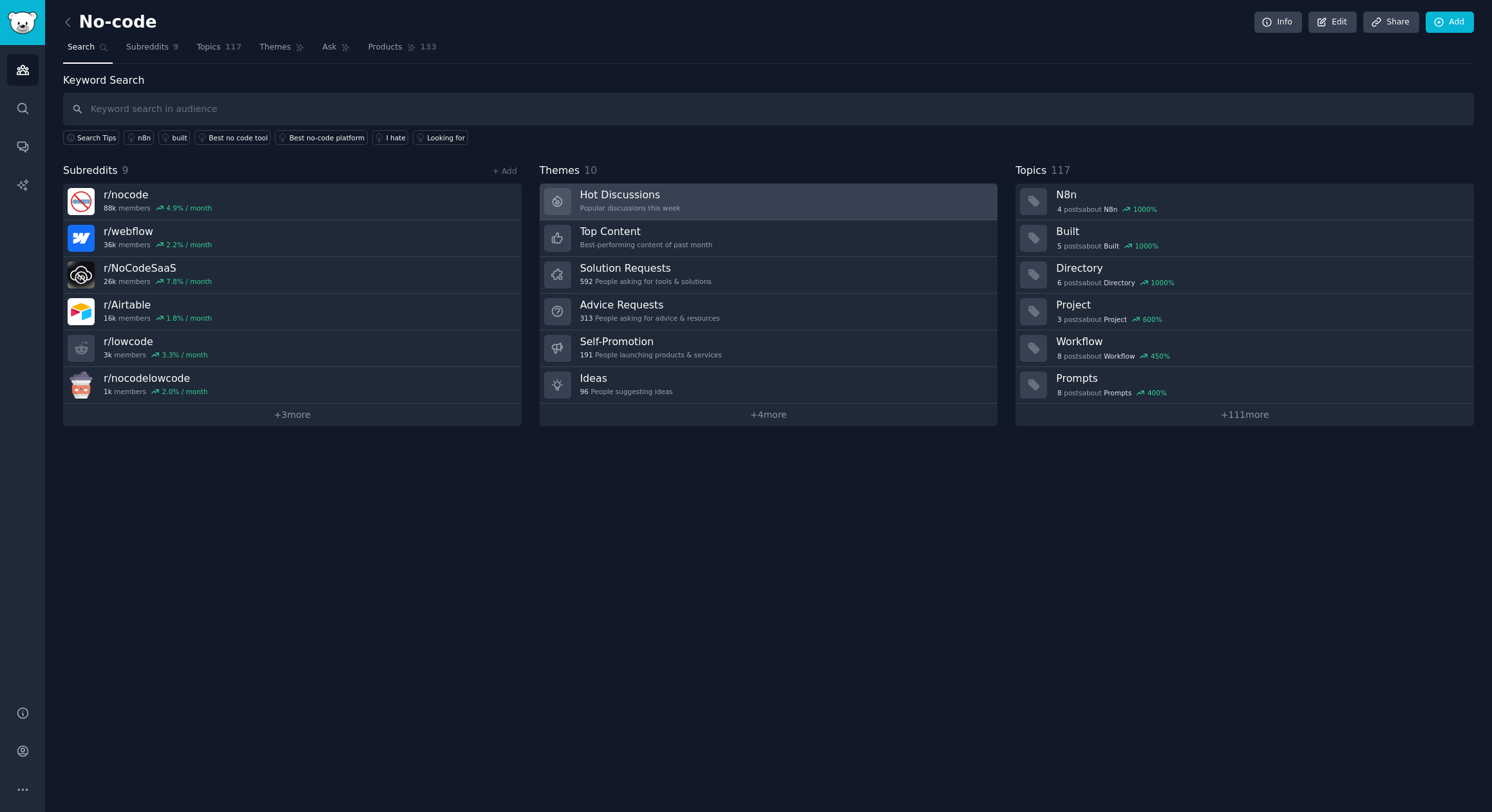
click at [731, 201] on link "Hot Discussions Popular discussions this week" at bounding box center [769, 201] width 459 height 36
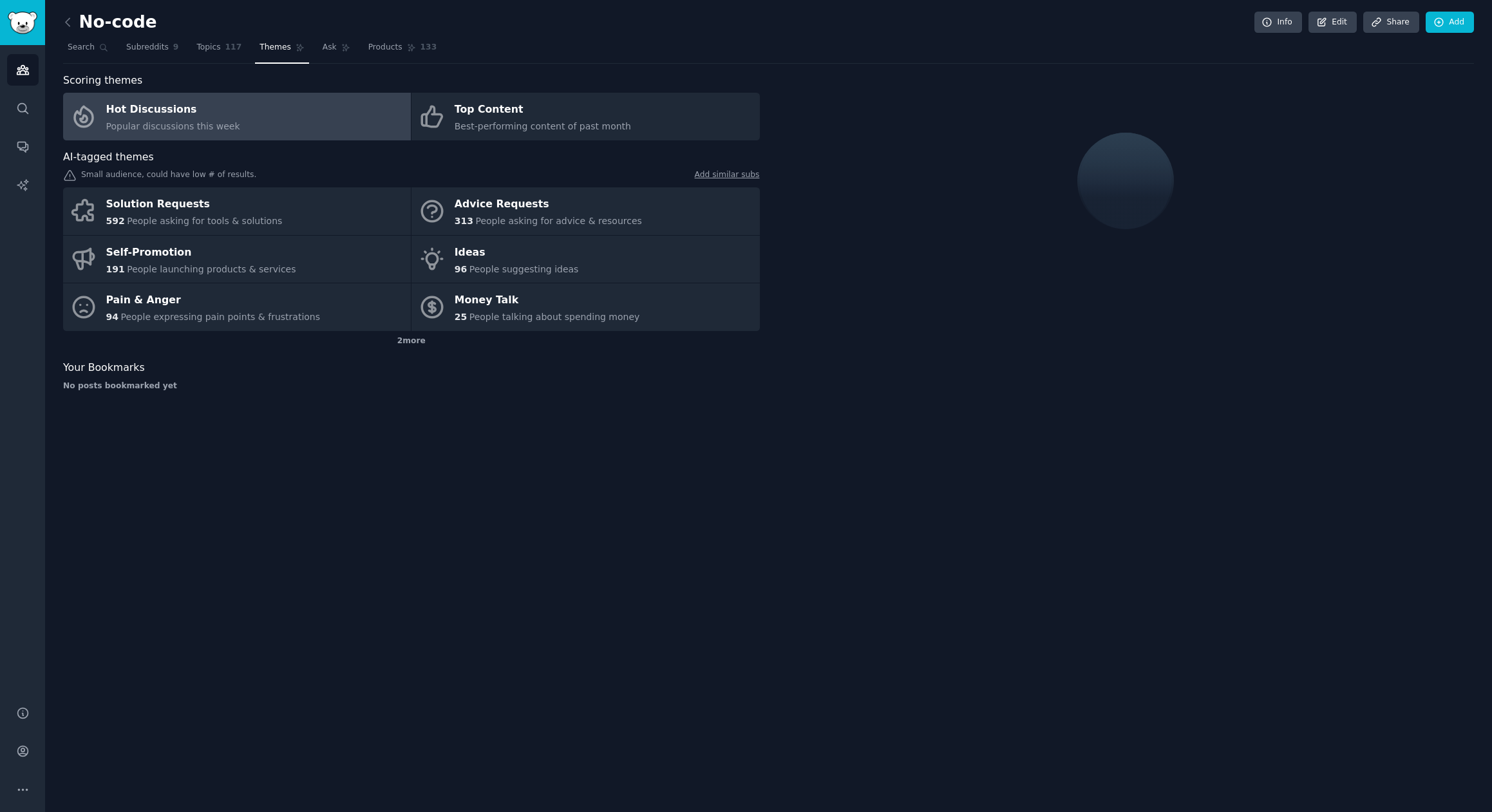
click at [240, 114] on link "Hot Discussions Popular discussions this week" at bounding box center [237, 116] width 347 height 48
